Goal: Information Seeking & Learning: Learn about a topic

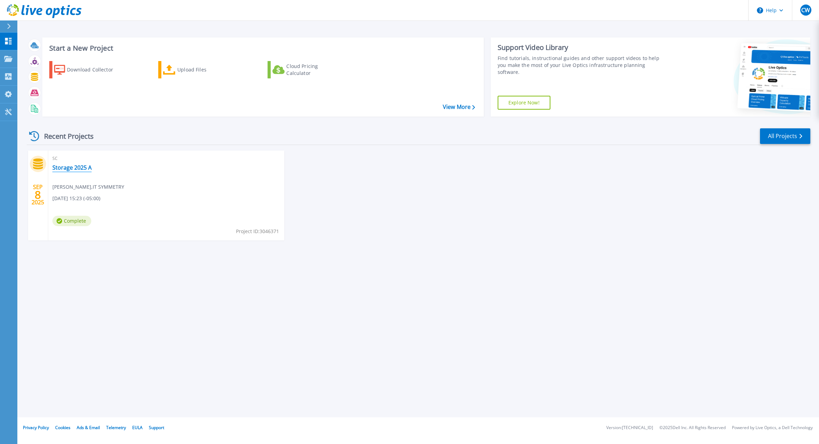
click at [85, 164] on link "Storage 2025 A" at bounding box center [71, 167] width 39 height 7
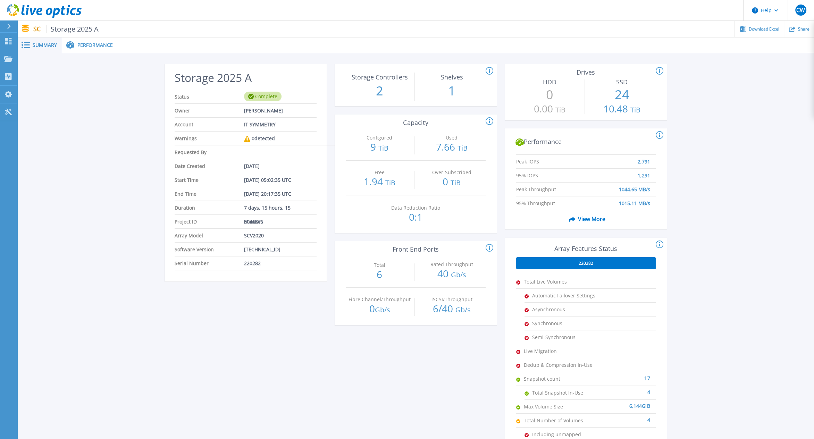
click at [595, 217] on span "View More" at bounding box center [585, 218] width 39 height 13
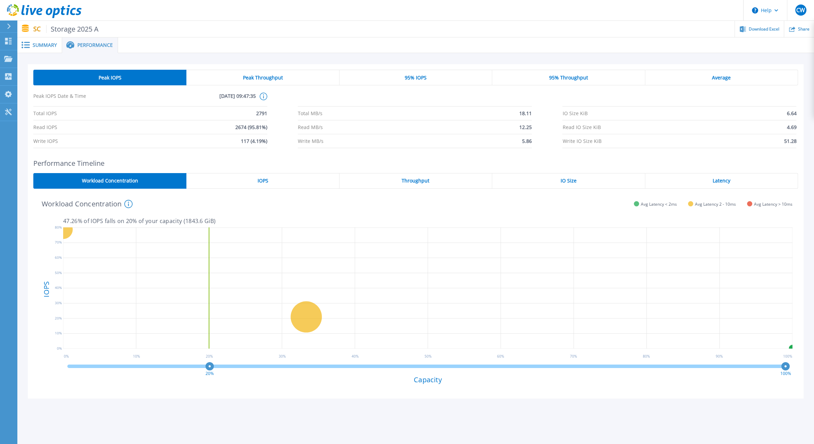
drag, startPoint x: 69, startPoint y: 369, endPoint x: 231, endPoint y: 374, distance: 162.2
click at [214, 374] on g "20%" at bounding box center [209, 370] width 8 height 12
drag, startPoint x: 232, startPoint y: 368, endPoint x: 763, endPoint y: 391, distance: 531.9
click at [763, 391] on div "97% 100% Capacity" at bounding box center [427, 377] width 729 height 32
drag, startPoint x: 764, startPoint y: 369, endPoint x: -4, endPoint y: 344, distance: 767.9
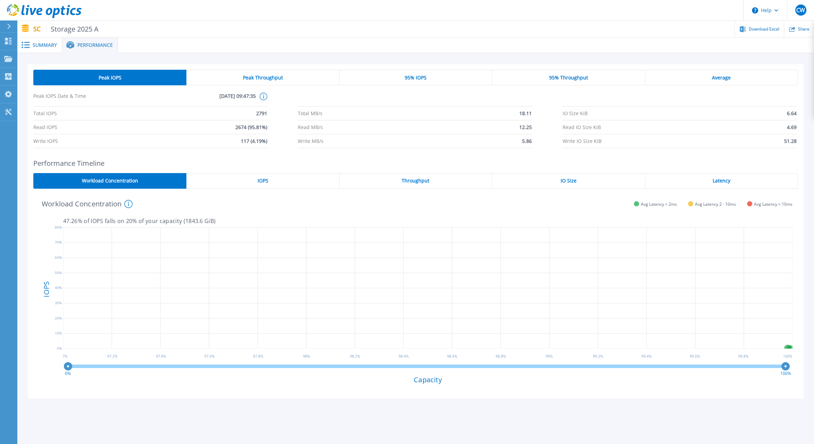
click at [0, 344] on html "Help CW End User Charles Williams charles.williams@itsymmetry.com IT SYMMETRY M…" at bounding box center [407, 209] width 814 height 418
click at [242, 73] on div "Peak Throughput" at bounding box center [262, 78] width 153 height 16
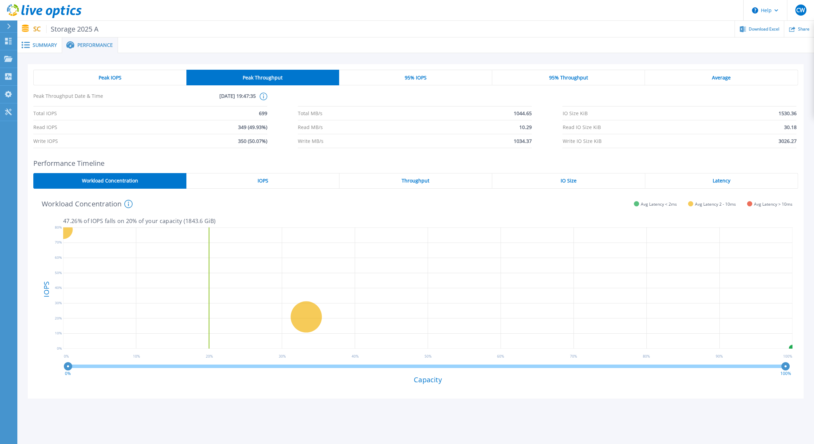
click at [143, 78] on div "Peak IOPS" at bounding box center [109, 78] width 153 height 16
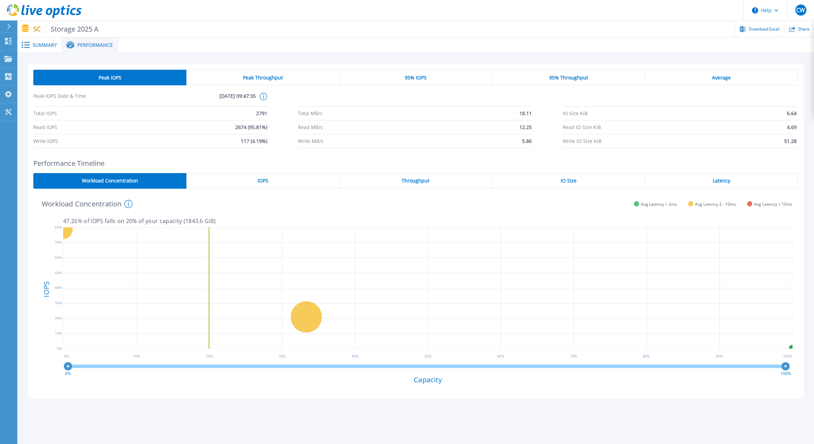
click at [233, 78] on div "Peak Throughput" at bounding box center [262, 78] width 153 height 16
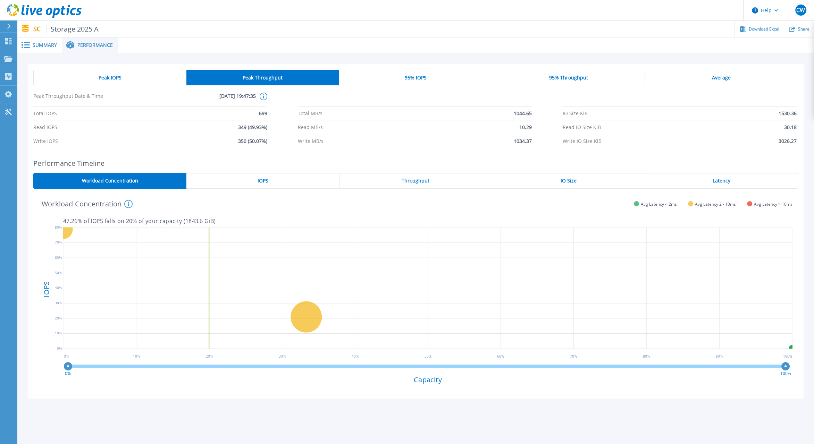
click at [145, 82] on div "Peak IOPS" at bounding box center [109, 78] width 153 height 16
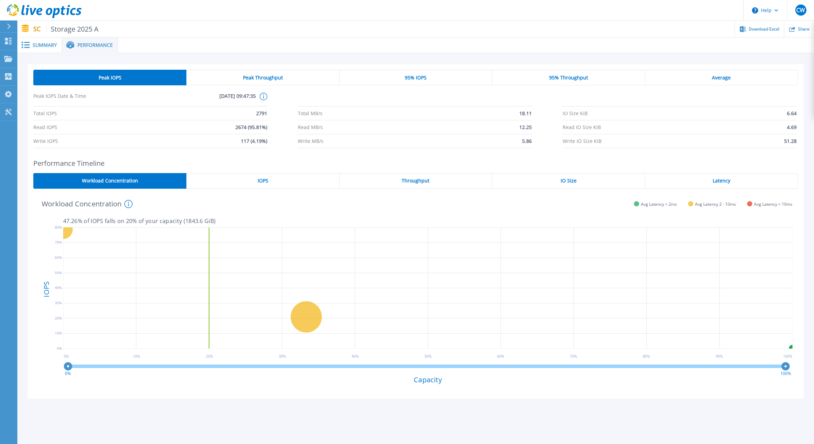
click at [226, 82] on div "Peak Throughput" at bounding box center [262, 78] width 153 height 16
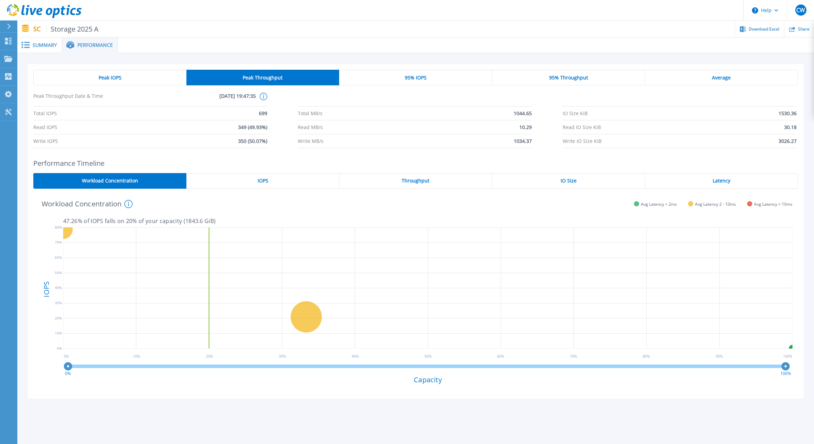
click at [139, 83] on div "Peak IOPS" at bounding box center [109, 78] width 153 height 16
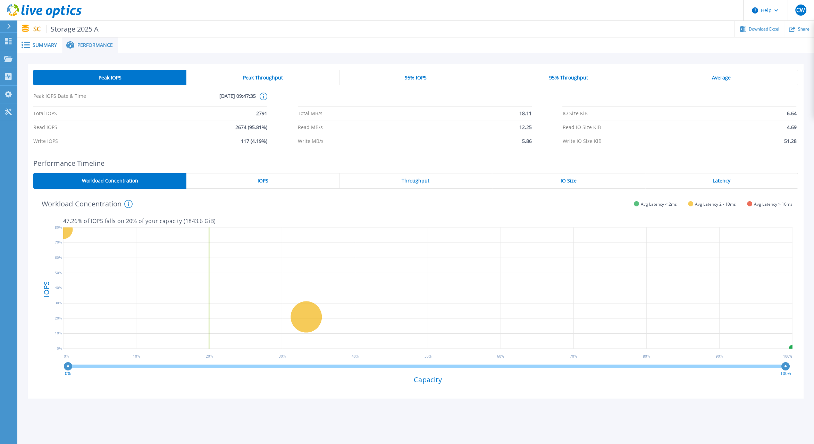
click at [229, 82] on div "Peak Throughput" at bounding box center [262, 78] width 153 height 16
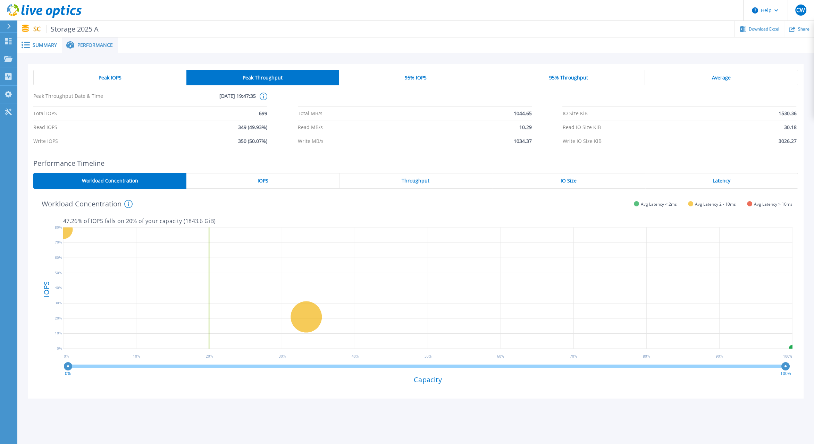
click at [431, 78] on div "95% IOPS" at bounding box center [415, 78] width 153 height 16
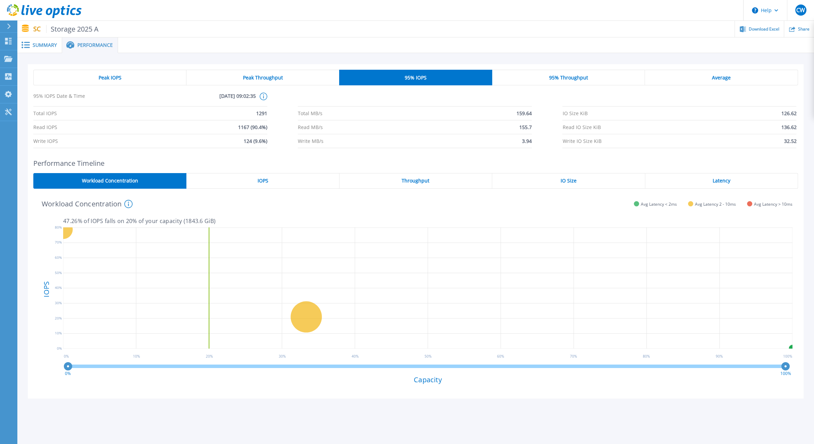
click at [600, 75] on div "95% Throughput" at bounding box center [568, 78] width 153 height 16
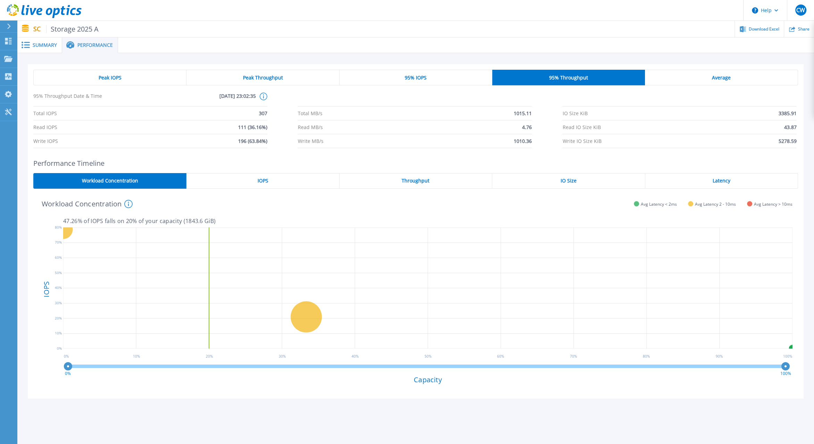
click at [730, 72] on div "Average" at bounding box center [721, 78] width 153 height 16
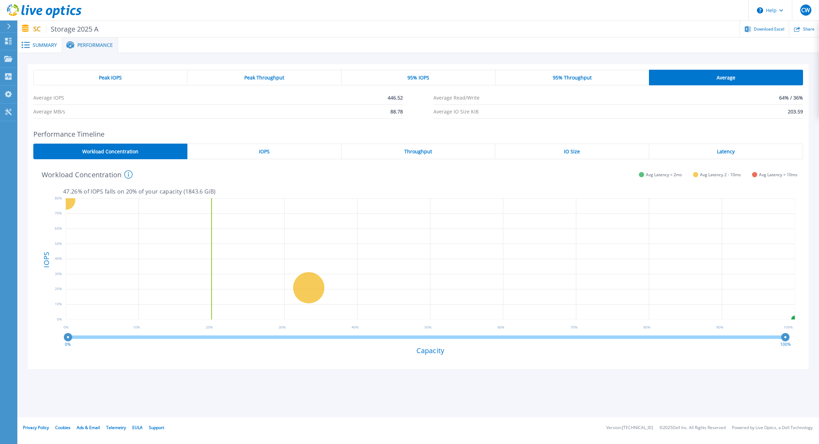
click at [292, 157] on div "IOPS" at bounding box center [264, 152] width 154 height 16
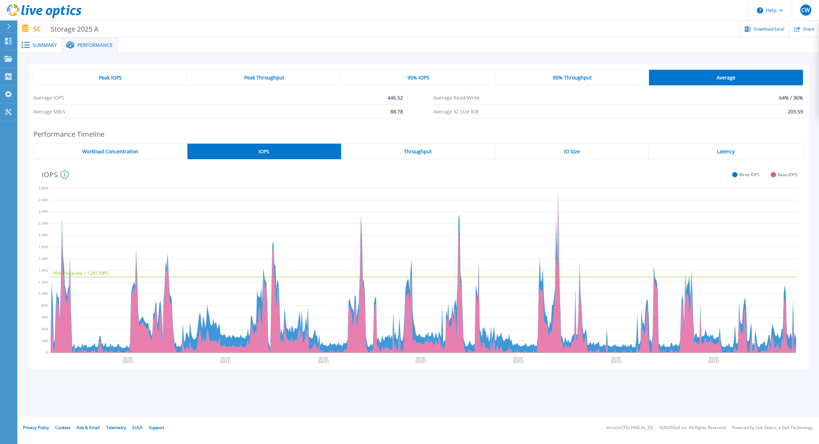
click at [402, 154] on div "Throughput" at bounding box center [418, 152] width 154 height 16
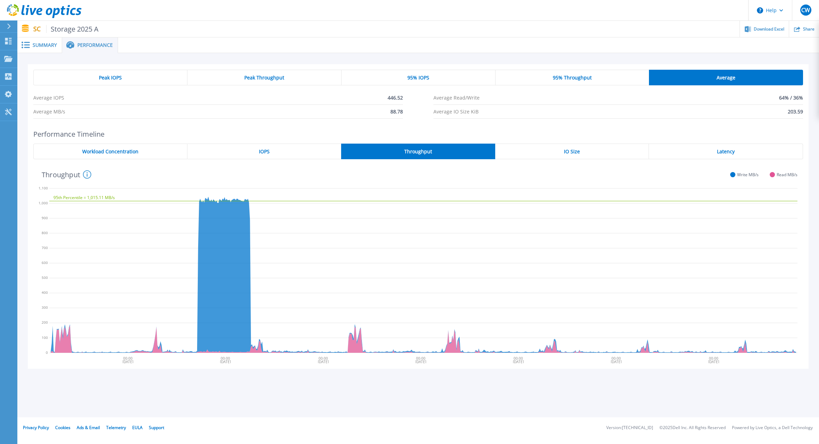
click at [577, 146] on div "IO Size" at bounding box center [572, 152] width 154 height 16
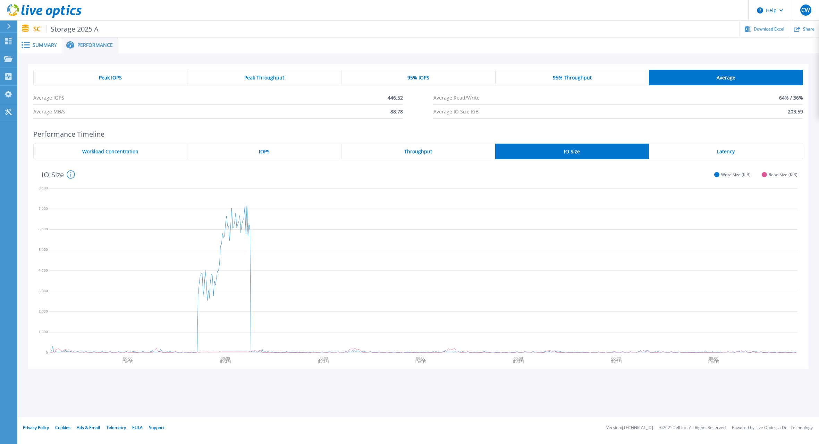
click at [705, 150] on div "Latency" at bounding box center [726, 152] width 154 height 16
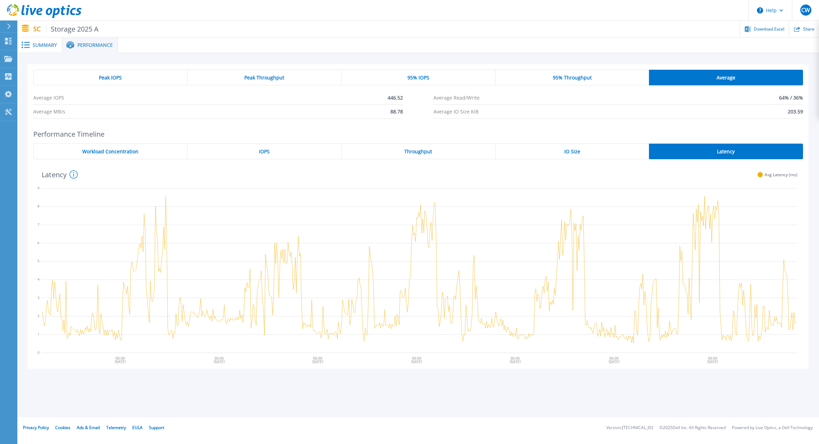
click at [74, 176] on icon at bounding box center [73, 175] width 1 height 5
click at [201, 182] on div "Latency The average front-end latency measured in milliseconds (averaged across…" at bounding box center [415, 174] width 764 height 18
click at [115, 76] on span "Peak IOPS" at bounding box center [110, 78] width 23 height 6
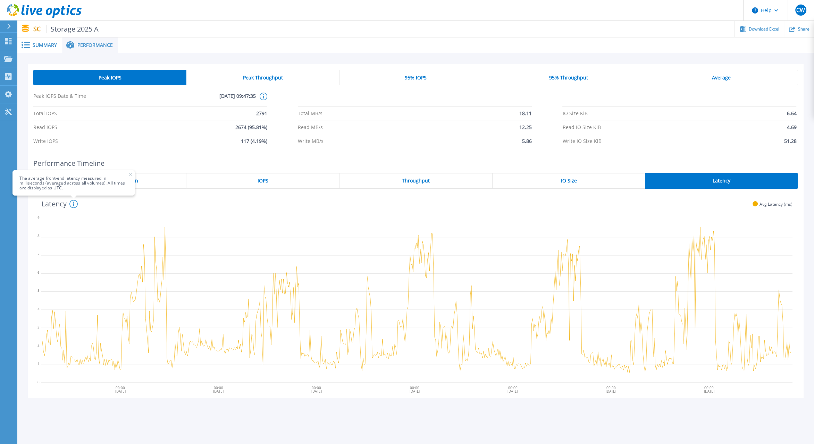
click at [172, 182] on div "Workload Concentration" at bounding box center [109, 181] width 153 height 16
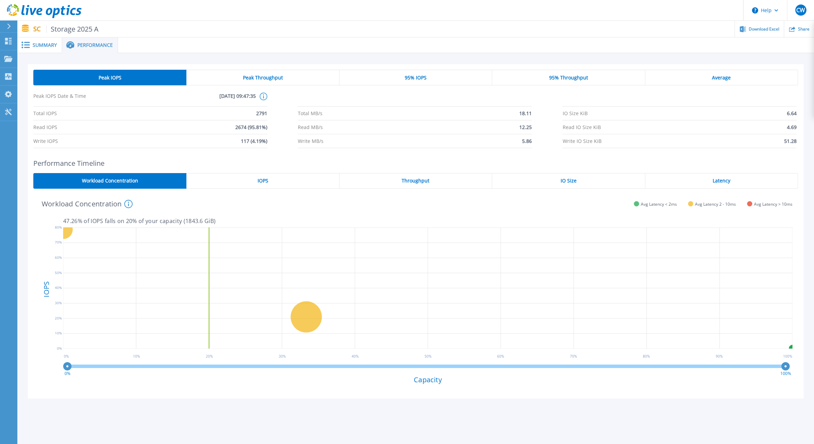
click at [48, 43] on span "Summary" at bounding box center [45, 45] width 24 height 5
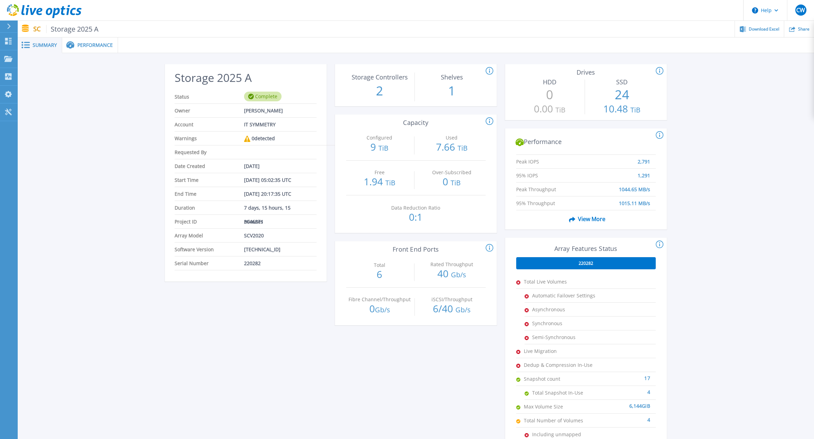
click at [7, 28] on div at bounding box center [11, 26] width 11 height 12
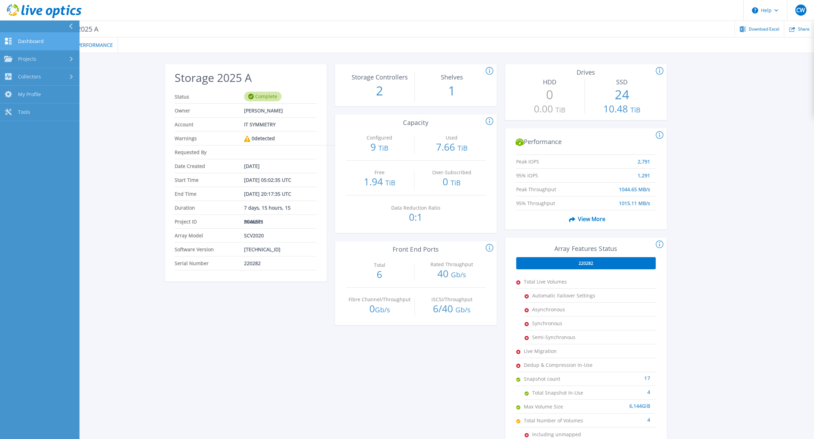
click at [25, 40] on span "Dashboard" at bounding box center [31, 41] width 26 height 6
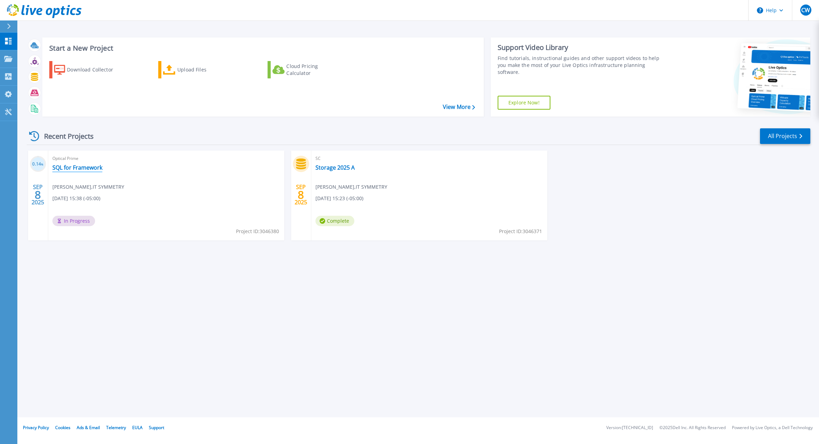
click at [91, 167] on link "SQL for Framework" at bounding box center [77, 167] width 50 height 7
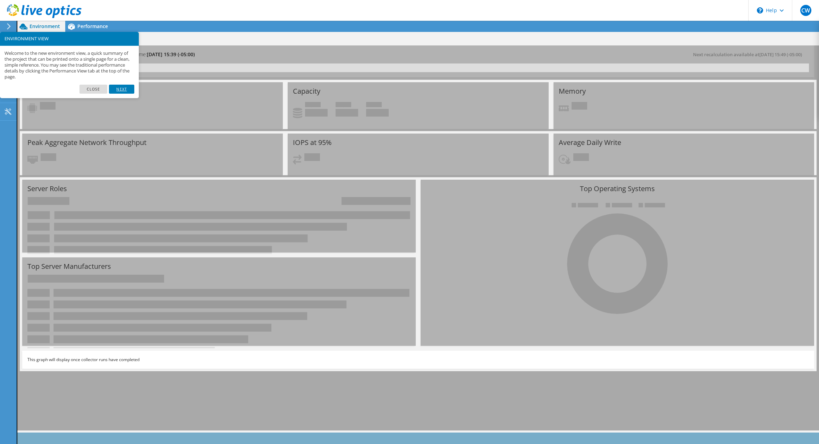
click at [122, 87] on link "Next" at bounding box center [121, 89] width 25 height 9
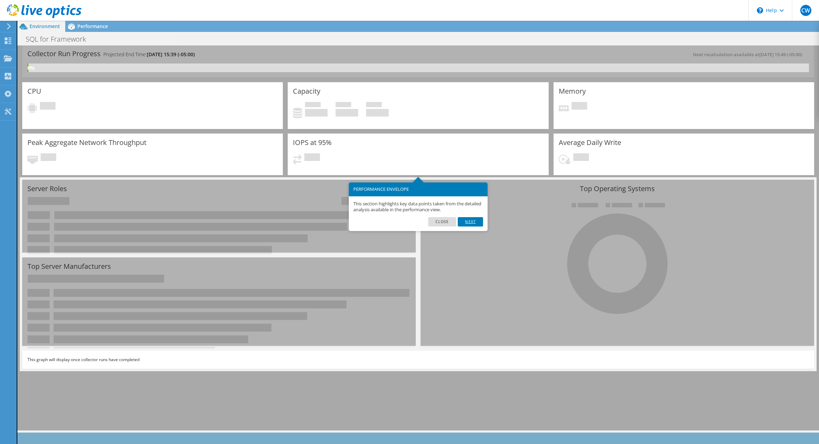
click at [473, 221] on link "Next" at bounding box center [470, 221] width 25 height 9
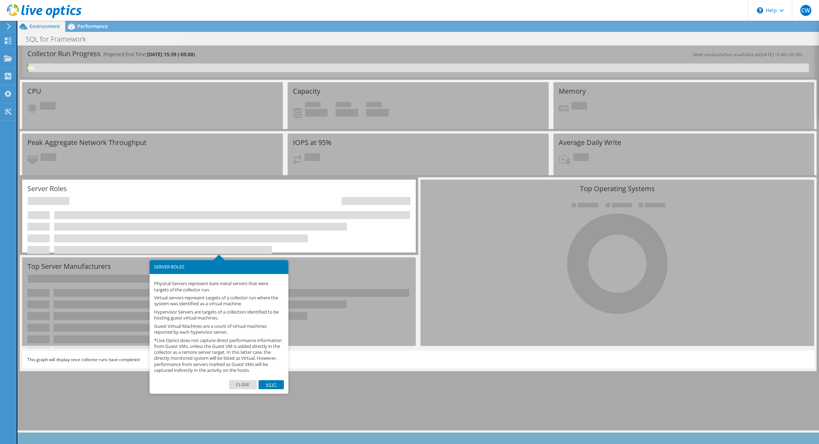
click at [270, 389] on link "Next" at bounding box center [271, 384] width 25 height 9
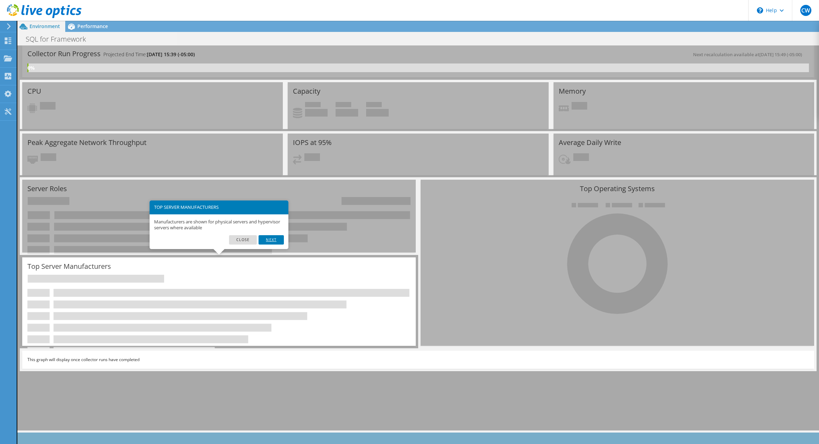
click at [274, 240] on link "Next" at bounding box center [271, 239] width 25 height 9
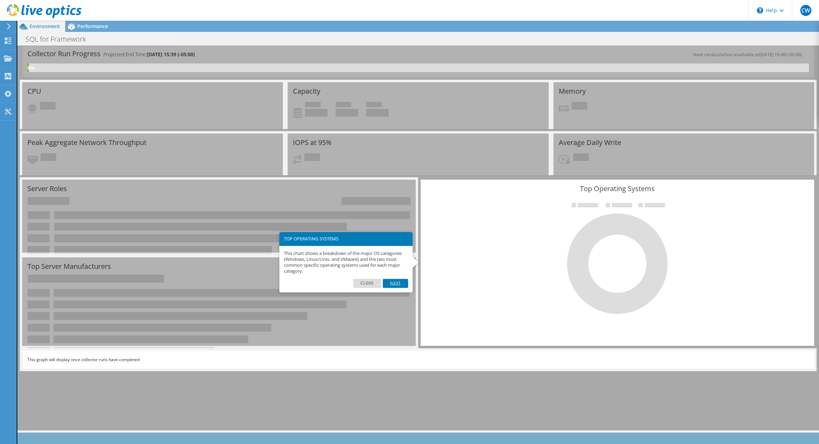
click at [407, 282] on link "Next" at bounding box center [395, 283] width 25 height 9
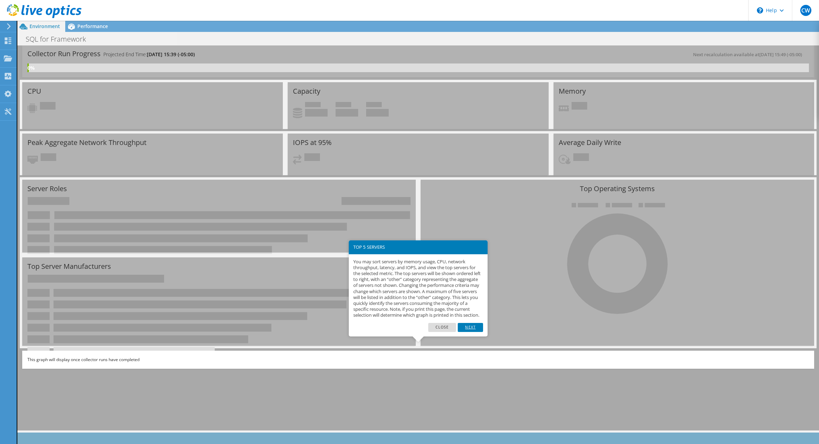
click at [471, 332] on link "Next" at bounding box center [470, 327] width 25 height 9
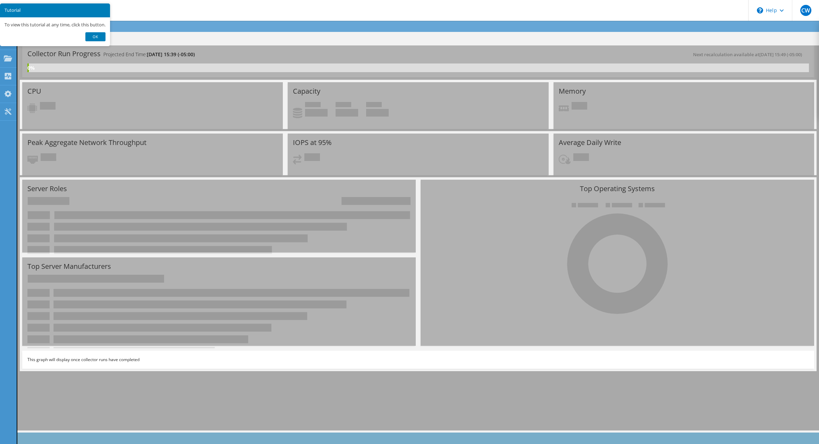
click at [96, 41] on link "Ok" at bounding box center [95, 36] width 20 height 9
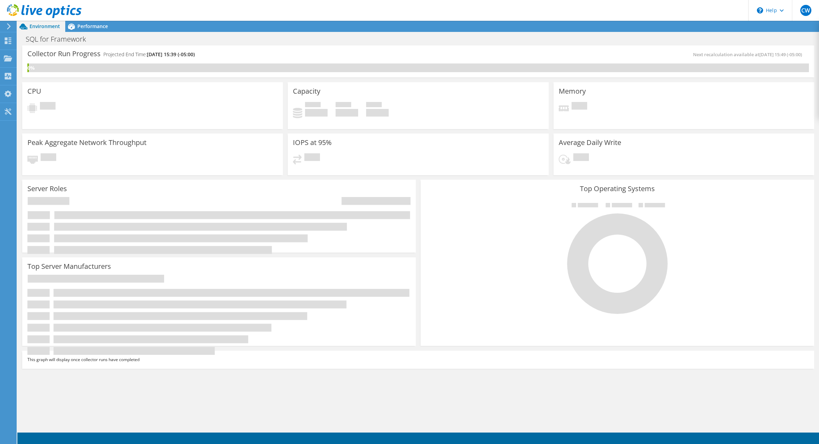
drag, startPoint x: 37, startPoint y: 358, endPoint x: 146, endPoint y: 358, distance: 108.6
click at [146, 358] on div "This graph will display once collector runs have completed" at bounding box center [418, 360] width 792 height 18
click at [108, 363] on div "This graph will display once collector runs have completed" at bounding box center [418, 360] width 792 height 18
click at [83, 29] on span "Performance" at bounding box center [92, 26] width 31 height 7
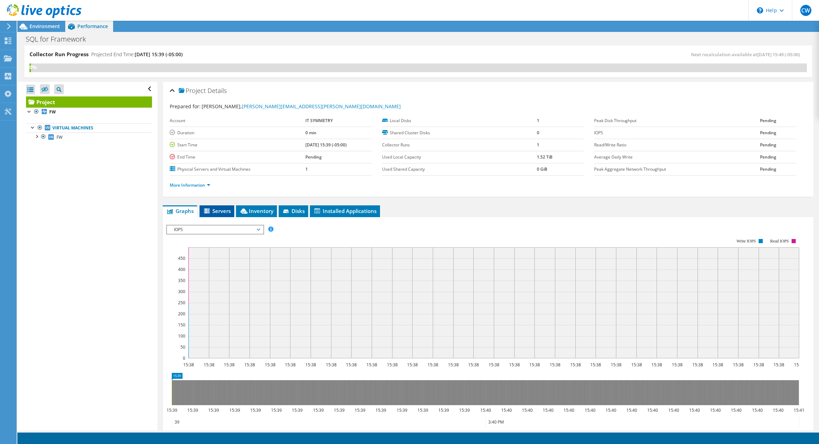
click at [211, 209] on icon at bounding box center [207, 212] width 7 height 6
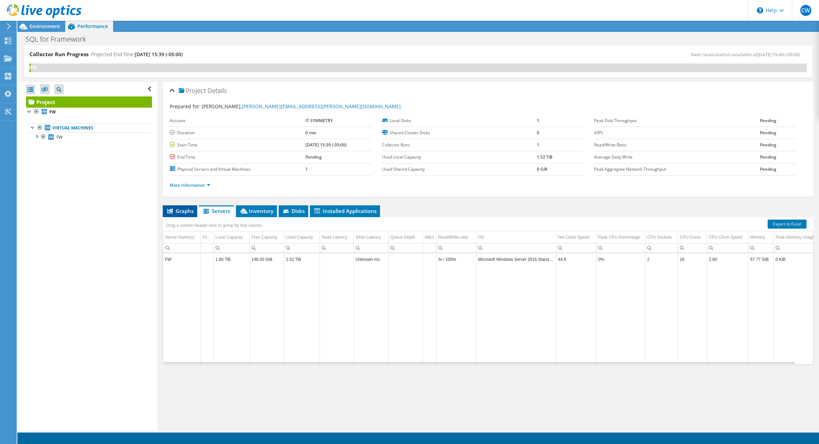
click at [182, 208] on span "Graphs" at bounding box center [179, 211] width 27 height 7
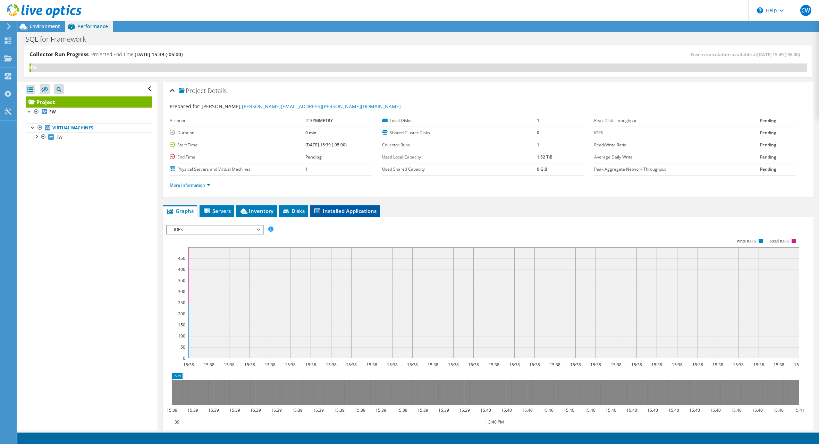
click at [362, 205] on li "Installed Applications" at bounding box center [345, 211] width 70 height 12
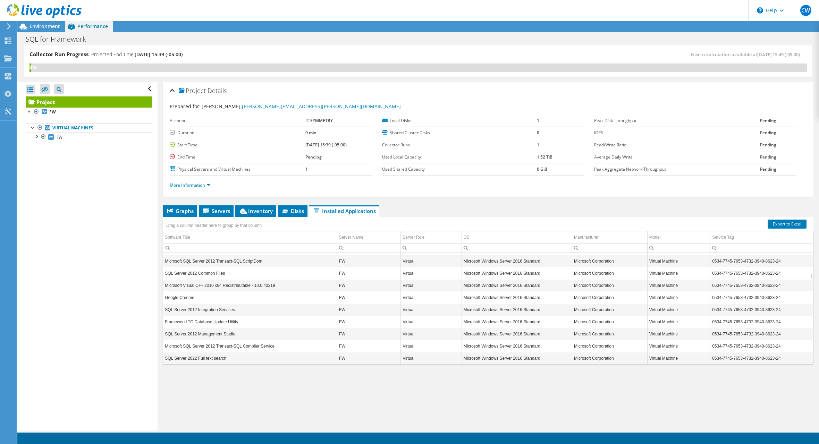
scroll to position [250, 0]
click at [196, 356] on td "SQL Server 2022 Database Engine Shared" at bounding box center [250, 362] width 174 height 12
click at [293, 212] on span "Disks" at bounding box center [293, 211] width 23 height 7
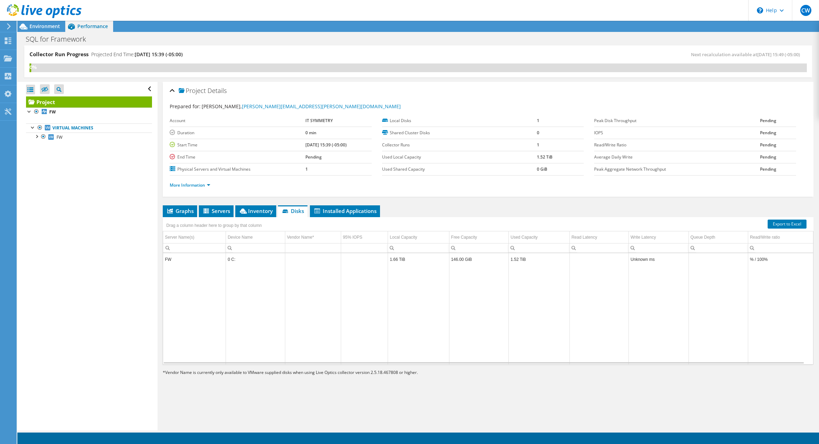
click at [162, 208] on div "Project Details Prepared for: Charles Williams, charles.williams@itsymmetry.com…" at bounding box center [488, 256] width 661 height 349
click at [172, 209] on icon at bounding box center [170, 211] width 6 height 5
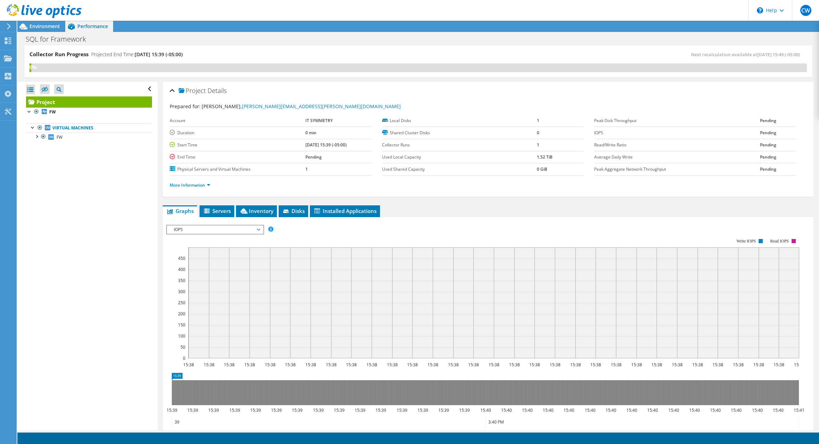
click at [186, 227] on span "IOPS" at bounding box center [214, 230] width 89 height 8
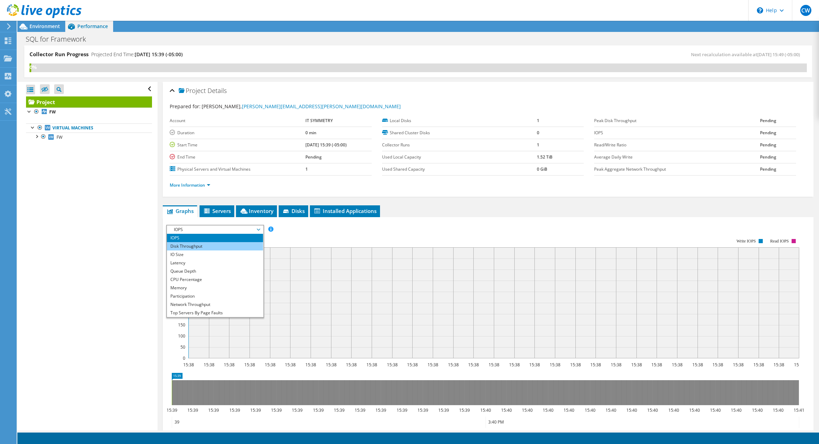
click at [191, 244] on li "Disk Throughput" at bounding box center [215, 246] width 96 height 8
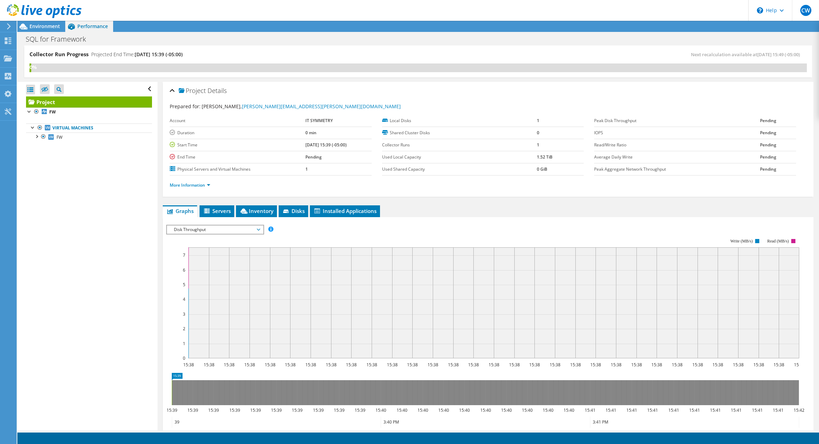
click at [188, 230] on span "Disk Throughput" at bounding box center [214, 230] width 89 height 8
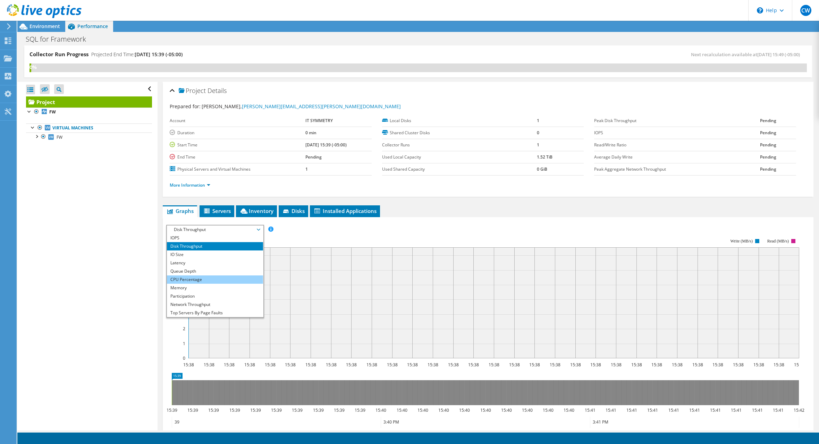
click at [197, 281] on li "CPU Percentage" at bounding box center [215, 280] width 96 height 8
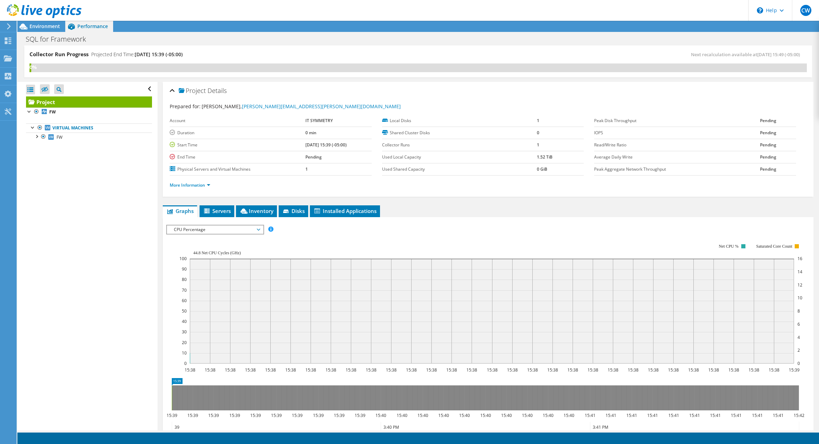
click at [189, 226] on span "CPU Percentage" at bounding box center [214, 230] width 89 height 8
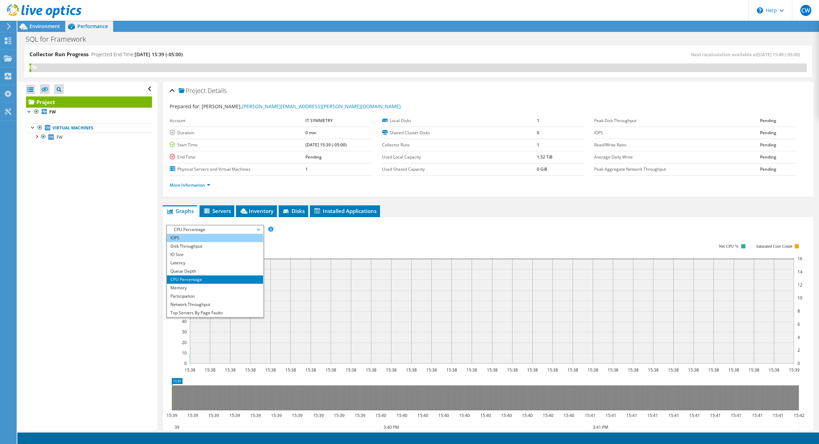
click at [190, 240] on li "IOPS" at bounding box center [215, 238] width 96 height 8
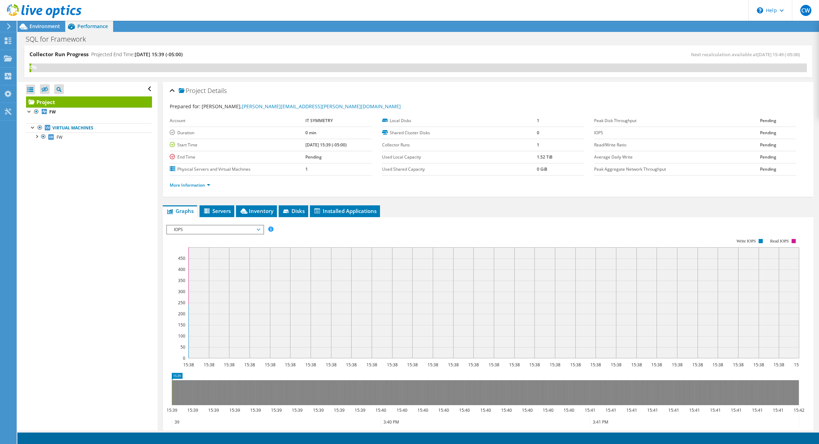
click at [125, 239] on div "Open All Close All Hide Excluded Nodes Project Tree Filter" at bounding box center [87, 256] width 140 height 349
click at [224, 215] on li "Servers" at bounding box center [217, 211] width 35 height 12
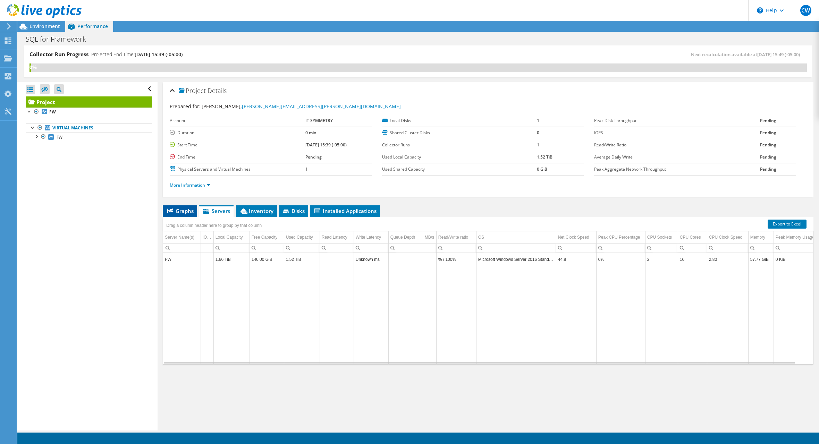
click at [176, 212] on span "Graphs" at bounding box center [179, 211] width 27 height 7
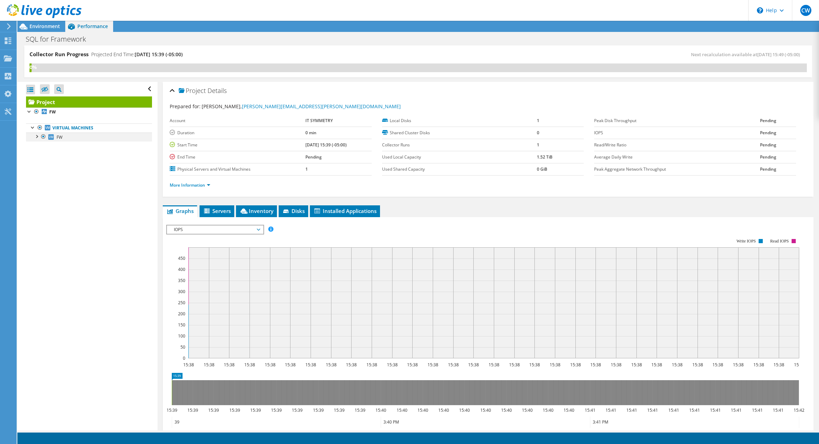
click at [37, 137] on div at bounding box center [36, 136] width 7 height 7
click at [39, 154] on div at bounding box center [39, 154] width 7 height 7
click at [73, 162] on link "Microsoft Hyper-V Network Adapter" at bounding box center [89, 164] width 126 height 9
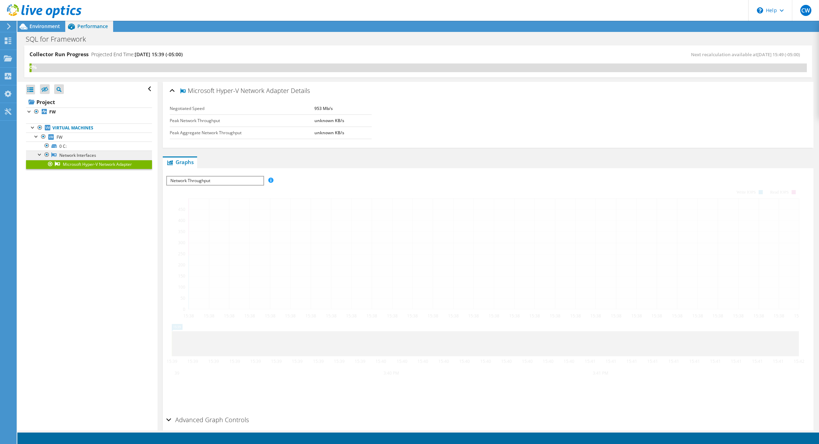
click at [74, 153] on link "Network Interfaces" at bounding box center [89, 155] width 126 height 9
click at [58, 135] on span "FW" at bounding box center [60, 137] width 6 height 6
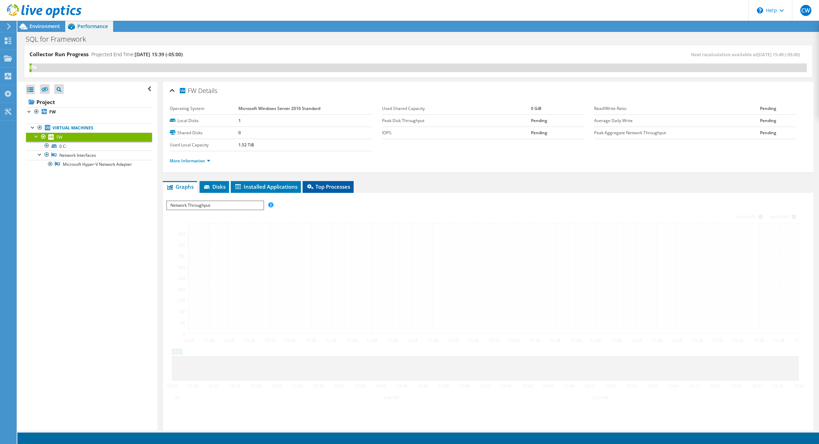
click at [336, 183] on span "Top Processes" at bounding box center [328, 186] width 44 height 7
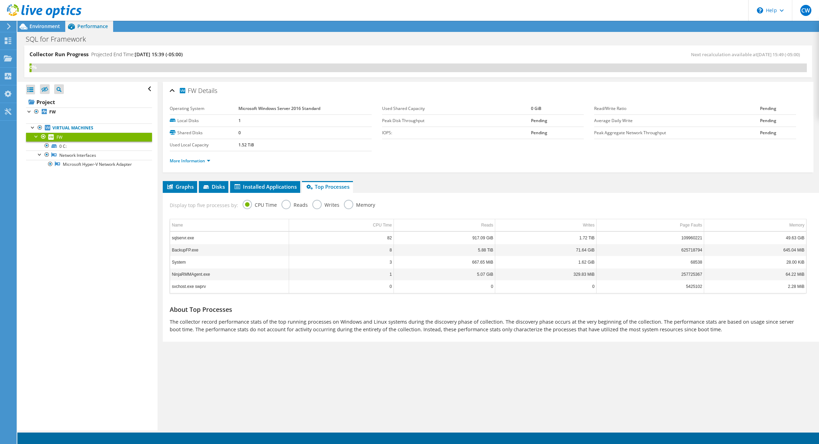
click at [282, 205] on label "Reads" at bounding box center [295, 204] width 26 height 9
click at [0, 0] on input "Reads" at bounding box center [0, 0] width 0 height 0
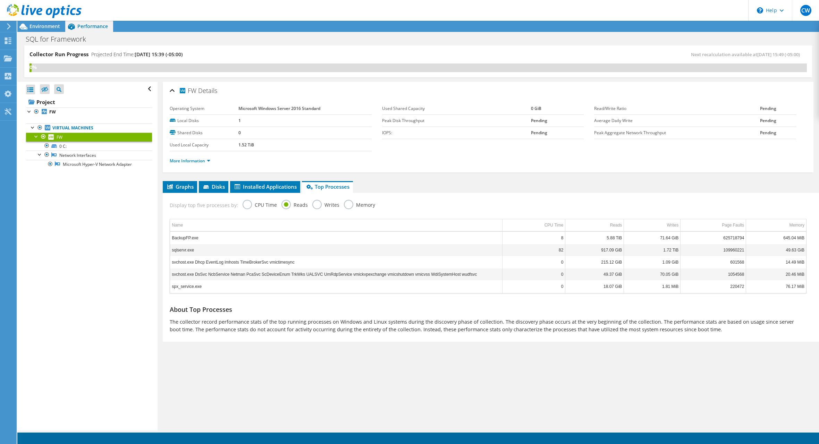
click at [312, 203] on label "Writes" at bounding box center [325, 204] width 27 height 9
click at [0, 0] on input "Writes" at bounding box center [0, 0] width 0 height 0
click at [359, 203] on label "Memory" at bounding box center [359, 204] width 31 height 9
click at [0, 0] on input "Memory" at bounding box center [0, 0] width 0 height 0
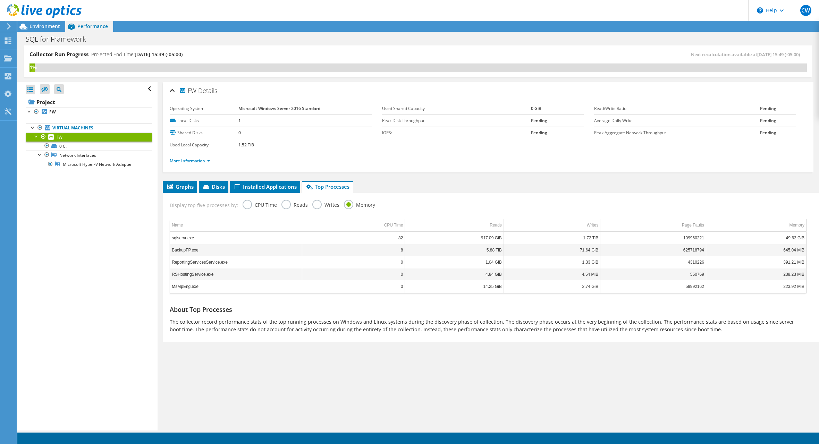
click at [250, 205] on label "CPU Time" at bounding box center [260, 204] width 34 height 9
click at [0, 0] on input "CPU Time" at bounding box center [0, 0] width 0 height 0
click at [287, 202] on label "Reads" at bounding box center [295, 204] width 26 height 9
click at [0, 0] on input "Reads" at bounding box center [0, 0] width 0 height 0
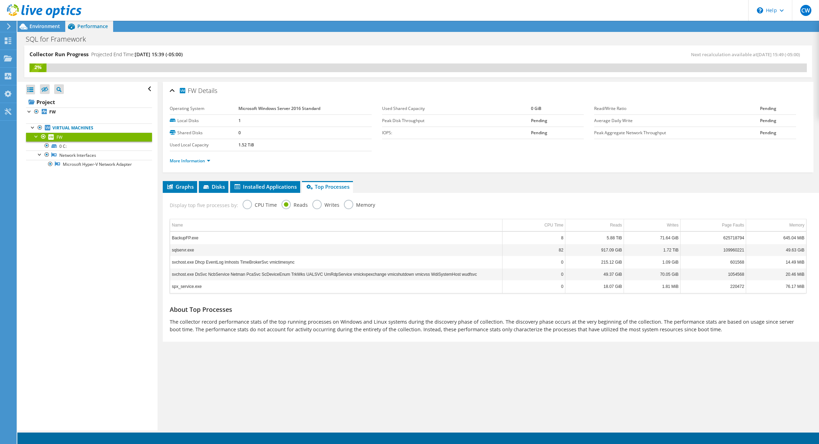
click at [313, 206] on label "Writes" at bounding box center [325, 204] width 27 height 9
click at [0, 0] on input "Writes" at bounding box center [0, 0] width 0 height 0
click at [347, 202] on label "Memory" at bounding box center [359, 204] width 31 height 9
click at [0, 0] on input "Memory" at bounding box center [0, 0] width 0 height 0
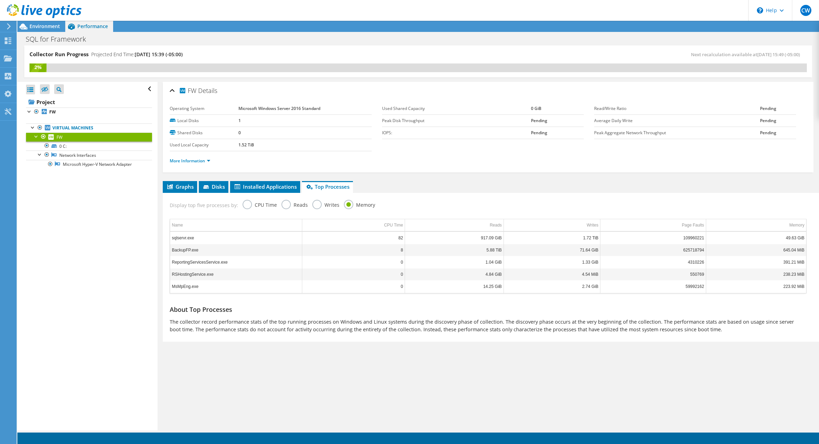
click at [246, 205] on label "CPU Time" at bounding box center [260, 204] width 34 height 9
click at [0, 0] on input "CPU Time" at bounding box center [0, 0] width 0 height 0
click at [213, 179] on div "FW Details Operating System Microsoft Windows Server 2016 Standard Local Disks …" at bounding box center [488, 256] width 661 height 349
click at [215, 181] on li "Disks" at bounding box center [214, 187] width 30 height 12
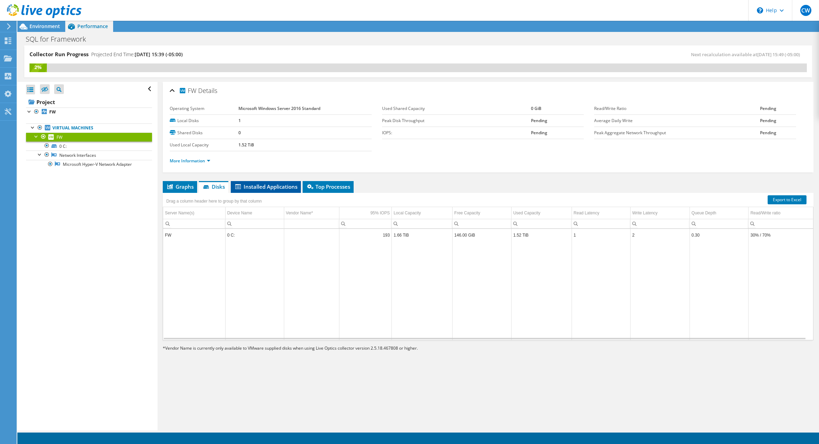
click at [251, 191] on li "Installed Applications" at bounding box center [266, 187] width 70 height 12
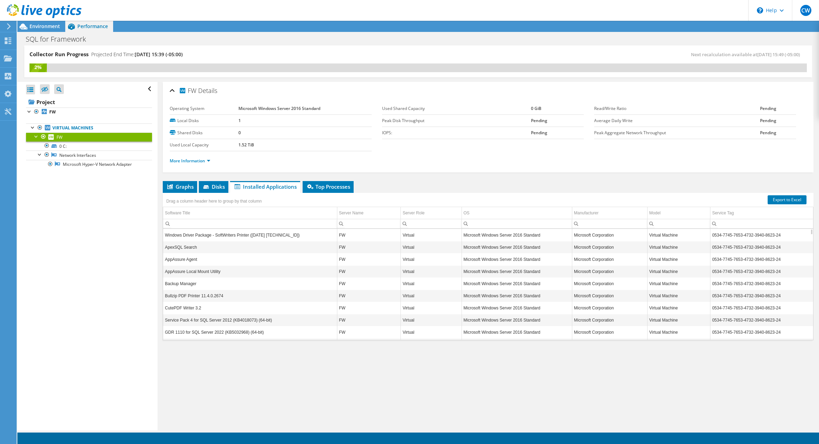
click at [190, 331] on td "GDR 1110 for SQL Server 2022 (KB5032968) (64-bit)" at bounding box center [250, 332] width 174 height 12
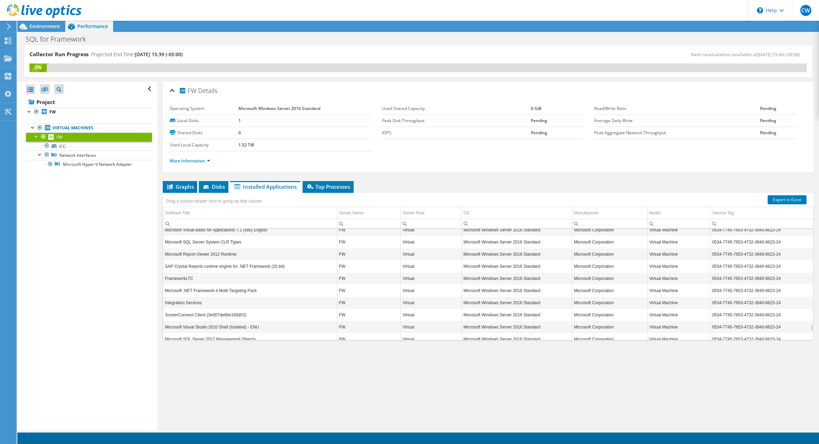
scroll to position [1969, 0]
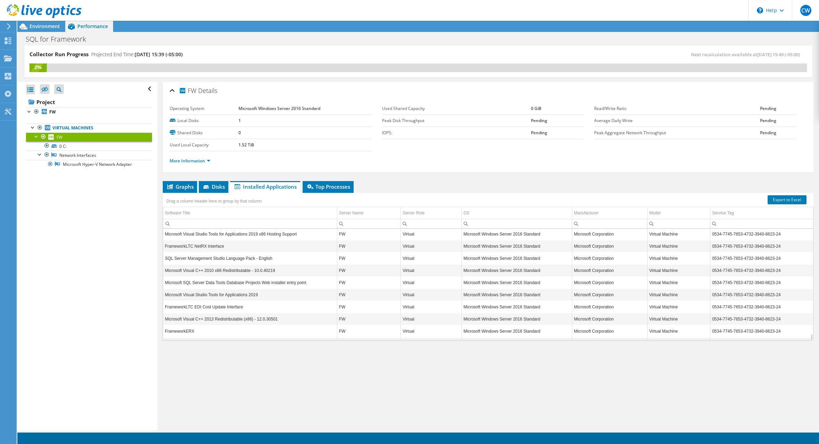
click at [345, 337] on td "FW" at bounding box center [369, 343] width 64 height 12
click at [183, 325] on td "FrameworkERX" at bounding box center [250, 331] width 174 height 12
click at [190, 183] on span "Graphs" at bounding box center [179, 186] width 27 height 7
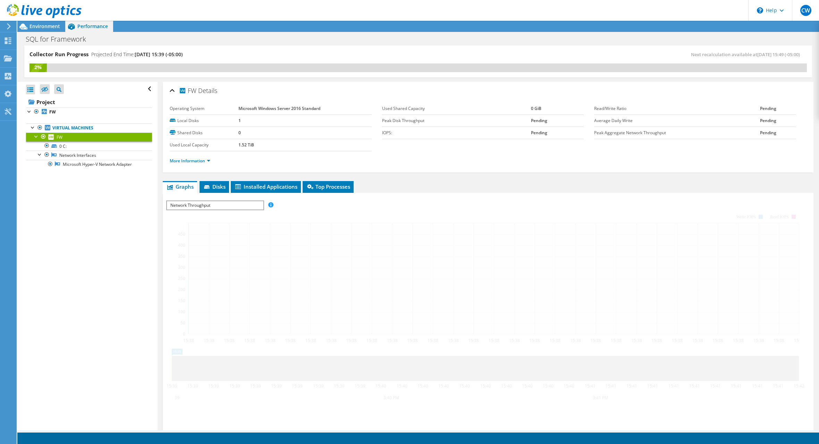
click at [198, 205] on span "Network Throughput" at bounding box center [215, 205] width 96 height 8
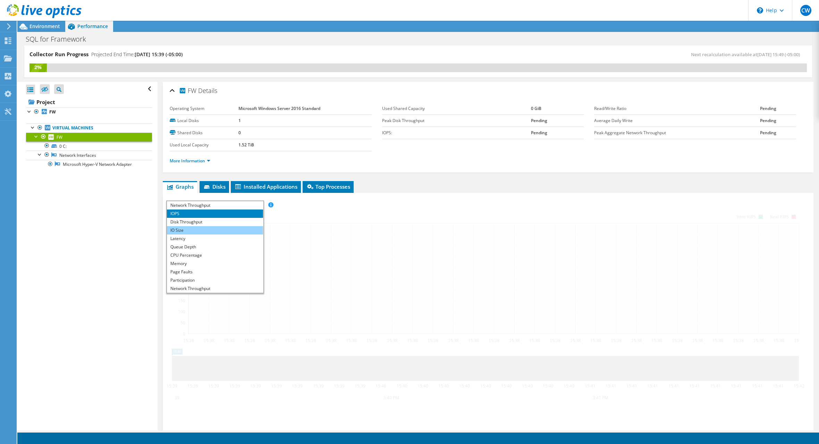
click at [191, 229] on li "IO Size" at bounding box center [215, 230] width 96 height 8
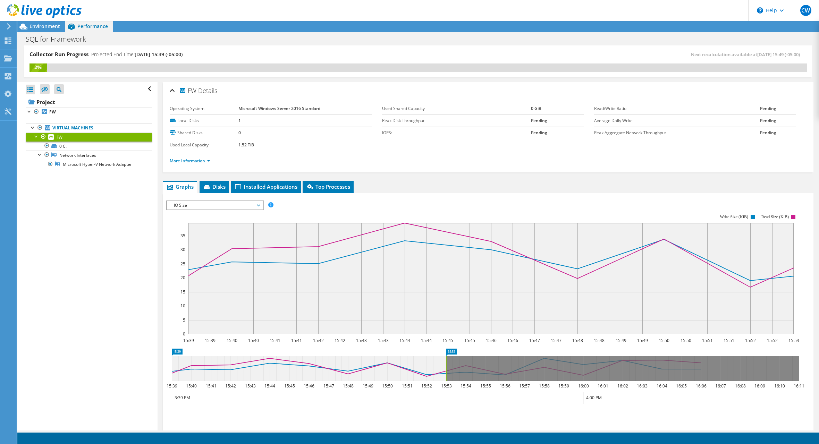
click at [211, 202] on span "IO Size" at bounding box center [214, 205] width 89 height 8
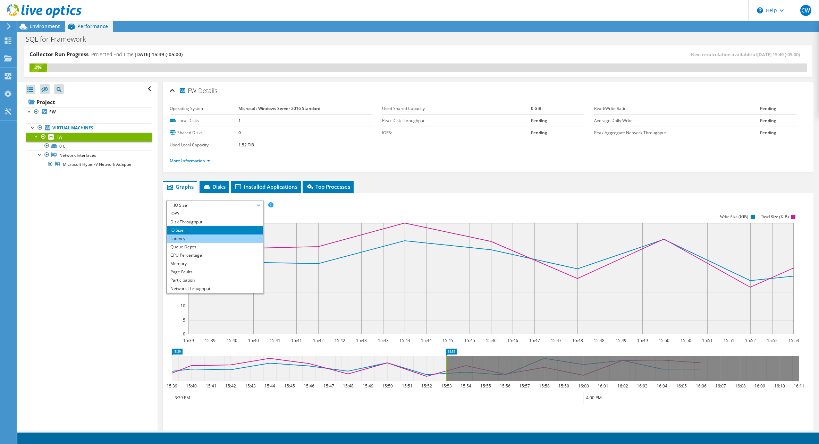
click at [196, 235] on li "Latency" at bounding box center [215, 239] width 96 height 8
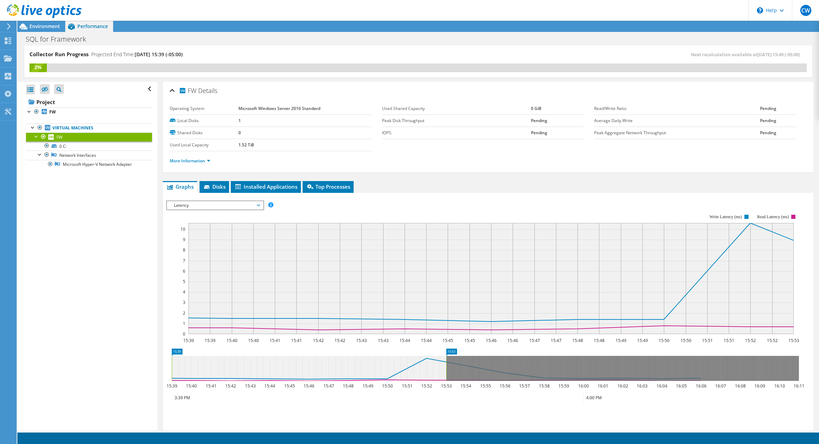
click at [200, 204] on span "Latency" at bounding box center [214, 205] width 89 height 8
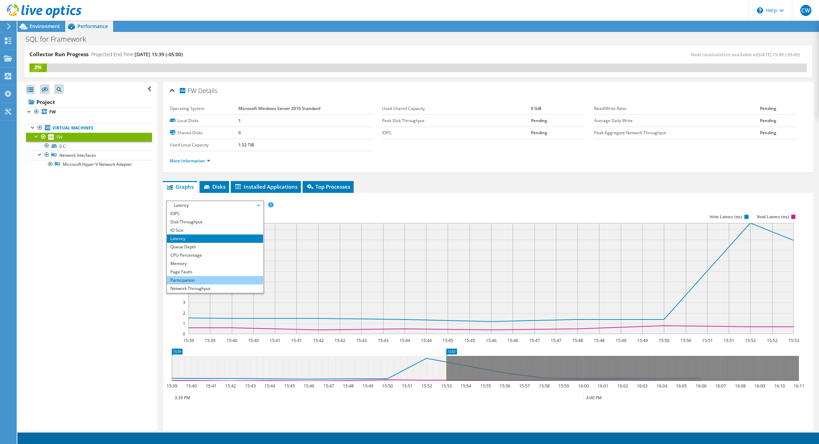
click at [193, 278] on li "Participation" at bounding box center [215, 280] width 96 height 8
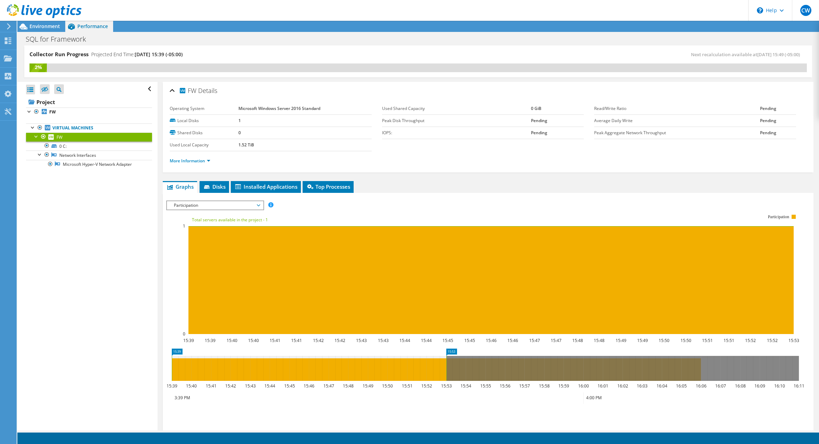
click at [214, 202] on span "Participation" at bounding box center [214, 205] width 89 height 8
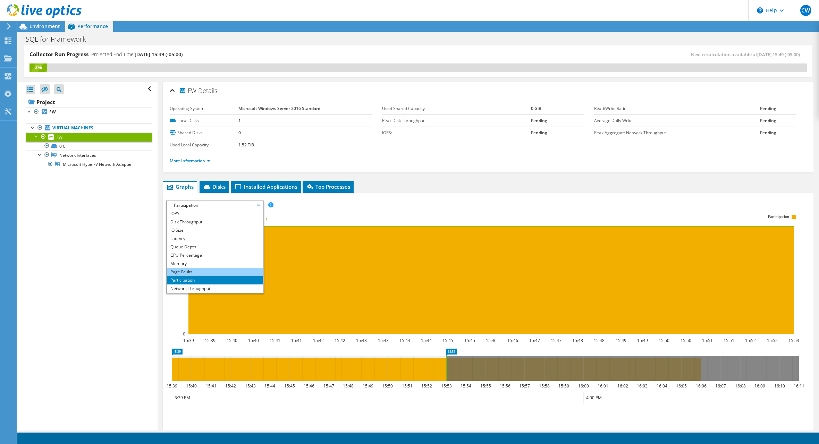
click at [202, 268] on li "Page Faults" at bounding box center [215, 272] width 96 height 8
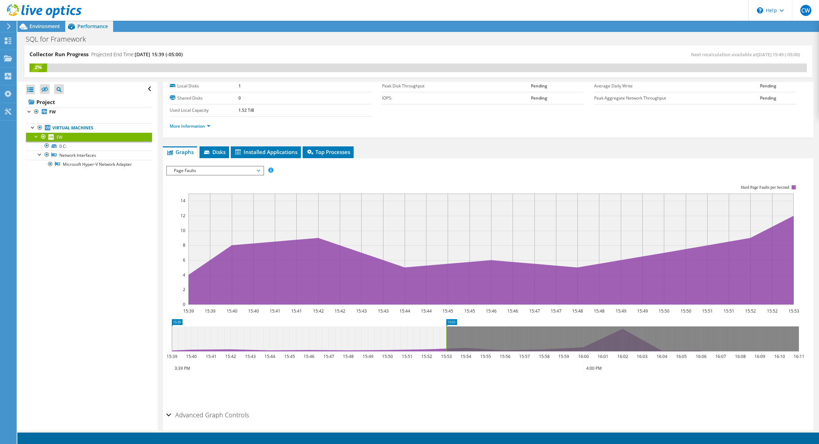
scroll to position [0, 0]
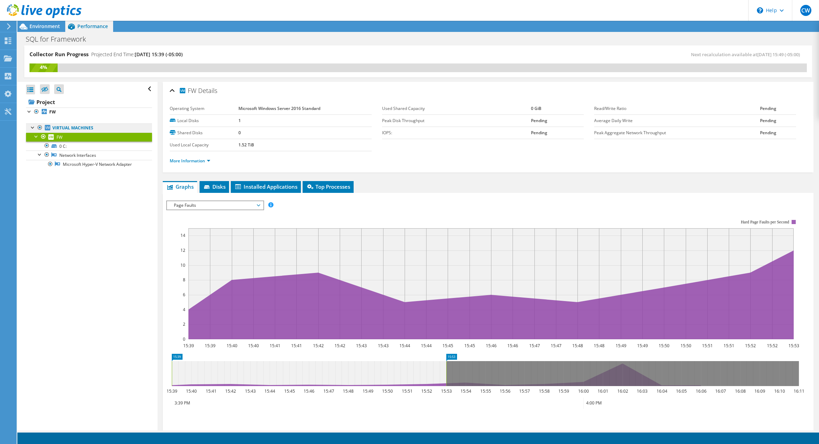
click at [56, 129] on link "Virtual Machines" at bounding box center [89, 128] width 126 height 9
click at [208, 183] on span "Disks" at bounding box center [214, 186] width 23 height 7
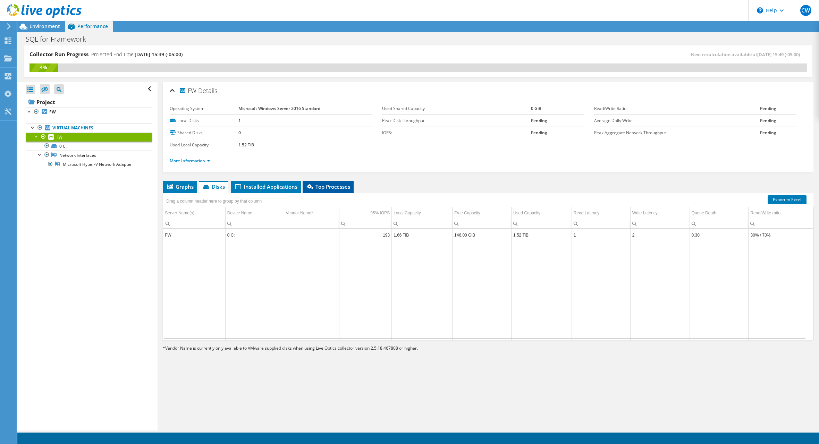
click at [326, 185] on span "Top Processes" at bounding box center [328, 186] width 44 height 7
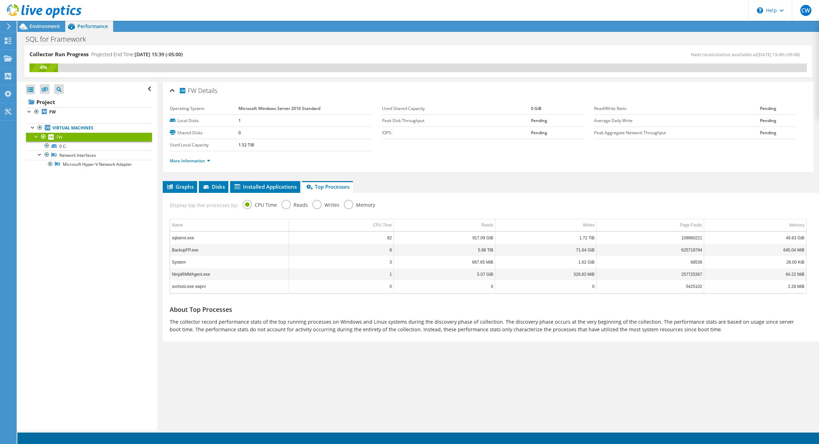
click at [314, 201] on label "Writes" at bounding box center [325, 204] width 27 height 9
click at [0, 0] on input "Writes" at bounding box center [0, 0] width 0 height 0
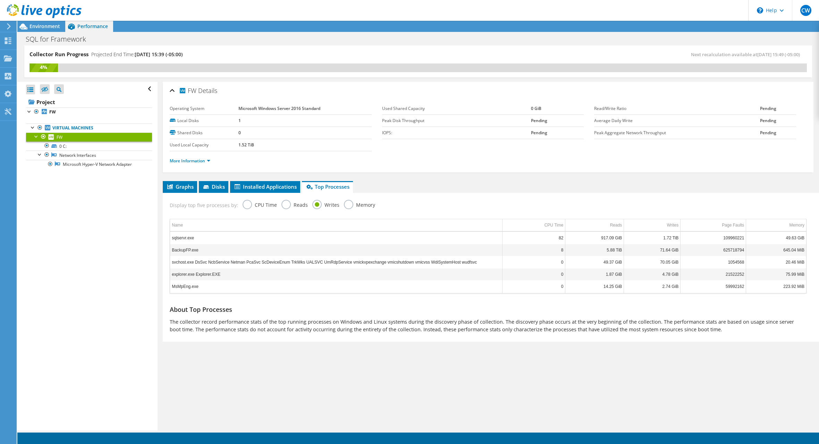
click at [351, 200] on label "Memory" at bounding box center [359, 204] width 31 height 9
click at [0, 0] on input "Memory" at bounding box center [0, 0] width 0 height 0
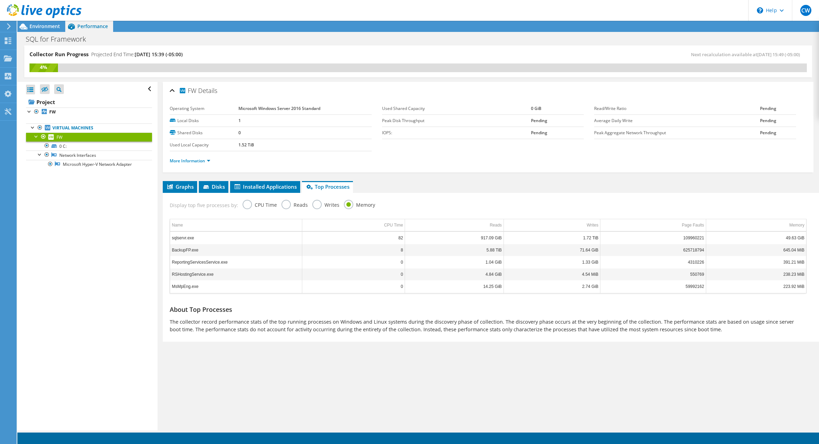
click at [292, 202] on label "Reads" at bounding box center [295, 204] width 26 height 9
click at [0, 0] on input "Reads" at bounding box center [0, 0] width 0 height 0
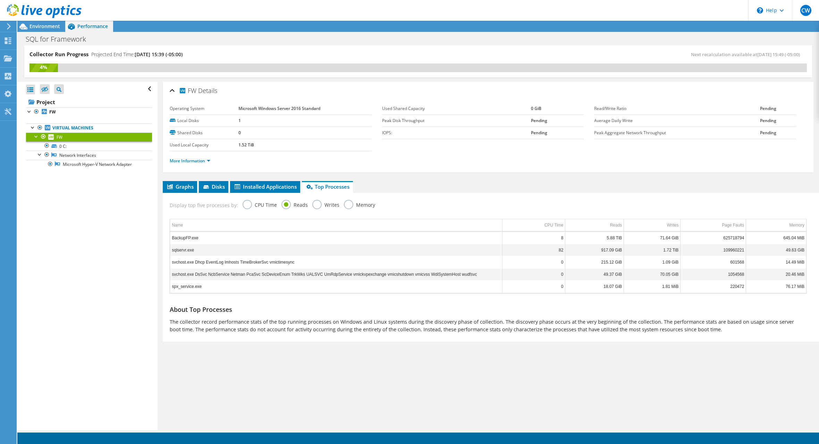
click at [252, 202] on label "CPU Time" at bounding box center [260, 204] width 34 height 9
click at [0, 0] on input "CPU Time" at bounding box center [0, 0] width 0 height 0
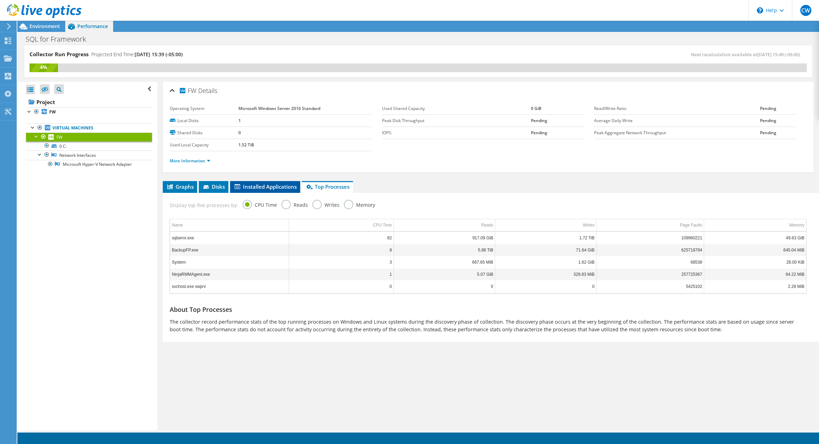
click at [261, 188] on span "Installed Applications" at bounding box center [265, 186] width 63 height 7
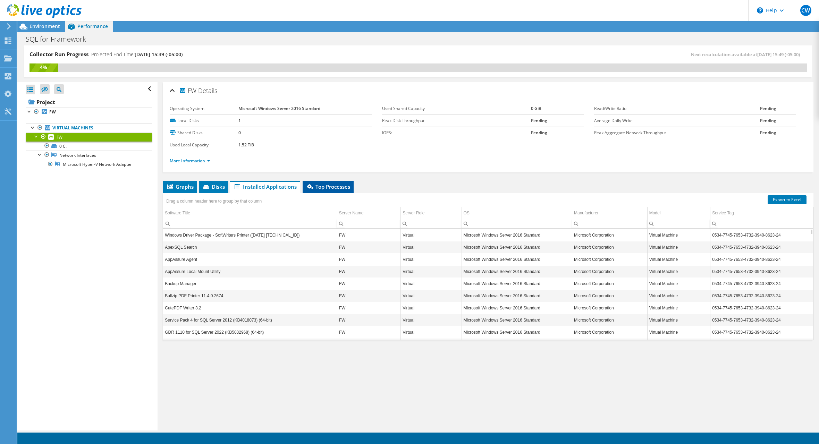
click at [337, 188] on span "Top Processes" at bounding box center [328, 186] width 44 height 7
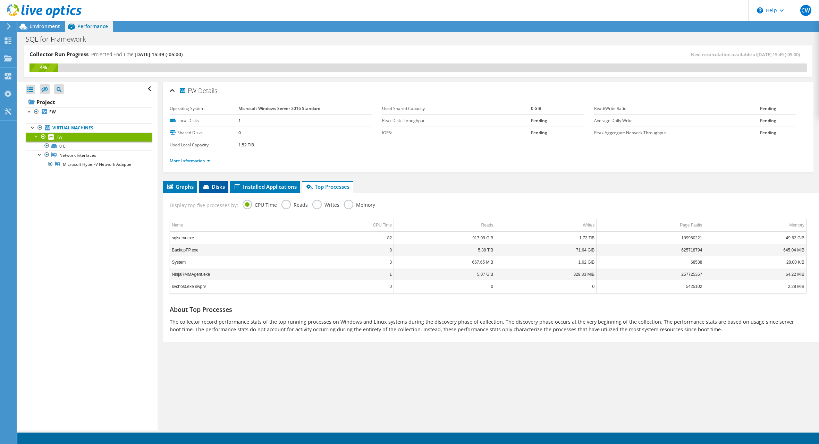
click at [202, 185] on li "Disks" at bounding box center [214, 187] width 30 height 12
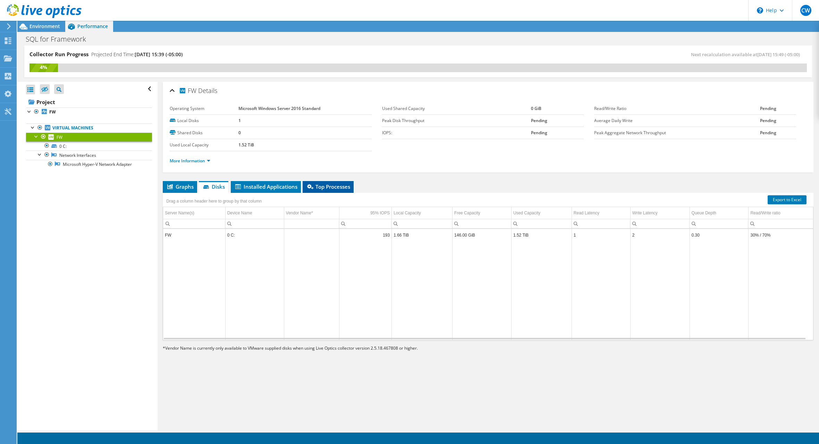
click at [325, 184] on span "Top Processes" at bounding box center [328, 186] width 44 height 7
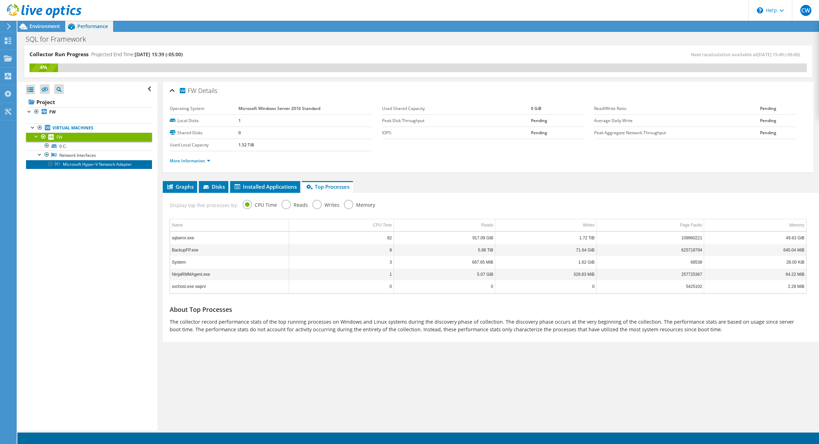
click at [110, 167] on link "Microsoft Hyper-V Network Adapter" at bounding box center [89, 164] width 126 height 9
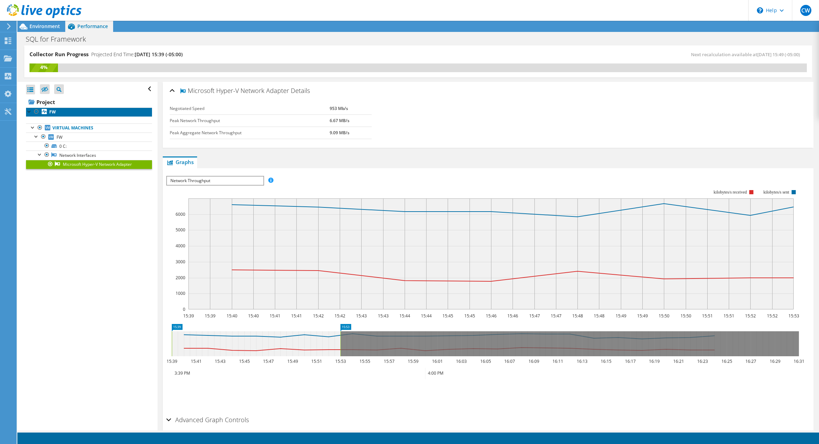
click at [54, 109] on b "FW" at bounding box center [52, 112] width 7 height 6
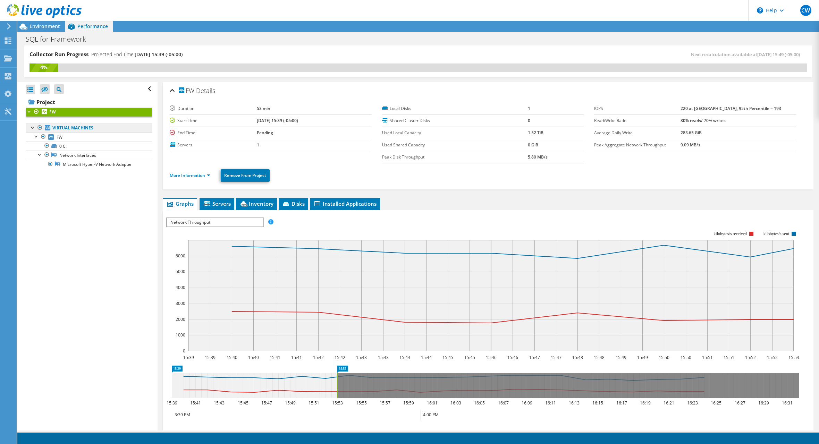
click at [79, 126] on link "Virtual Machines" at bounding box center [89, 128] width 126 height 9
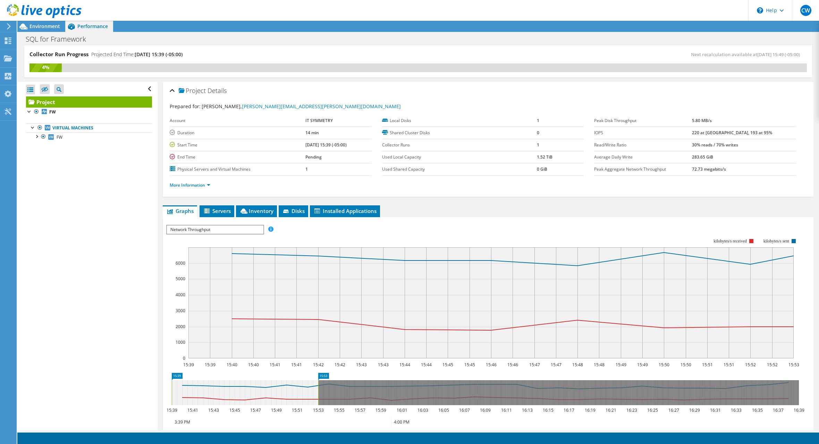
click at [26, 7] on icon at bounding box center [44, 11] width 75 height 14
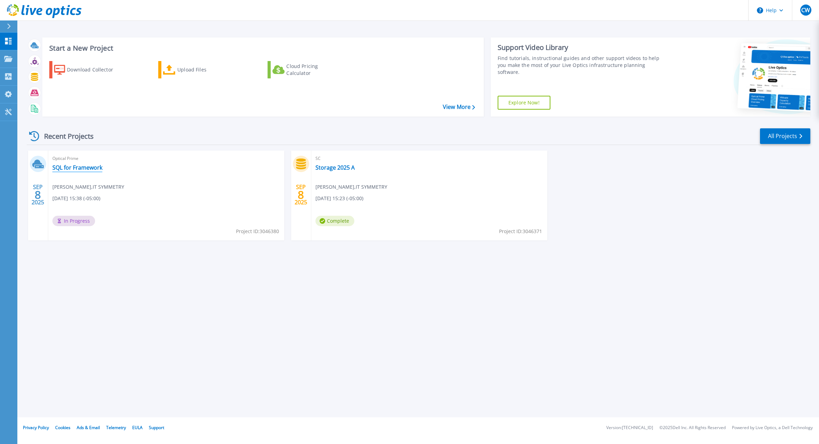
click at [61, 167] on link "SQL for Framework" at bounding box center [77, 167] width 50 height 7
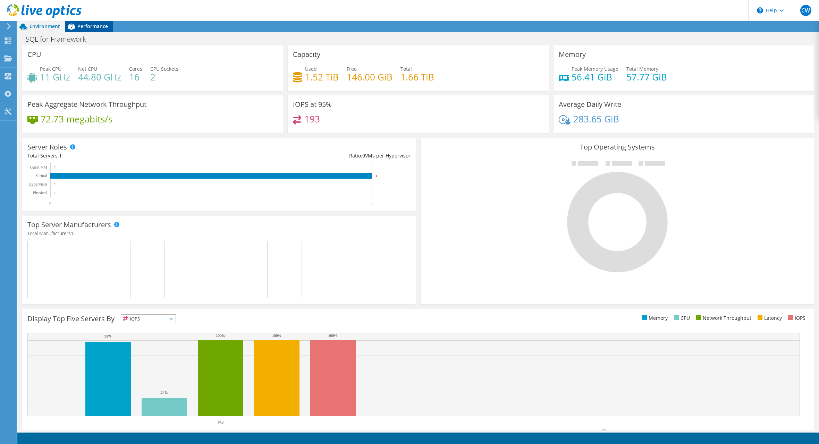
click at [89, 32] on div "Performance" at bounding box center [89, 26] width 48 height 11
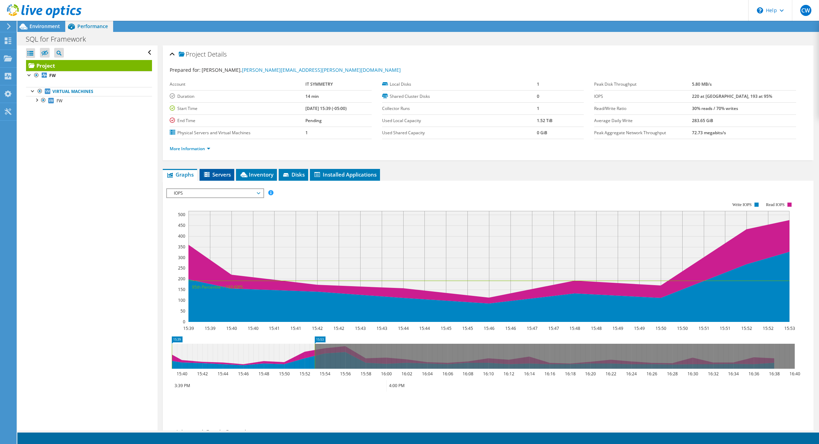
click at [210, 174] on icon at bounding box center [207, 175] width 7 height 6
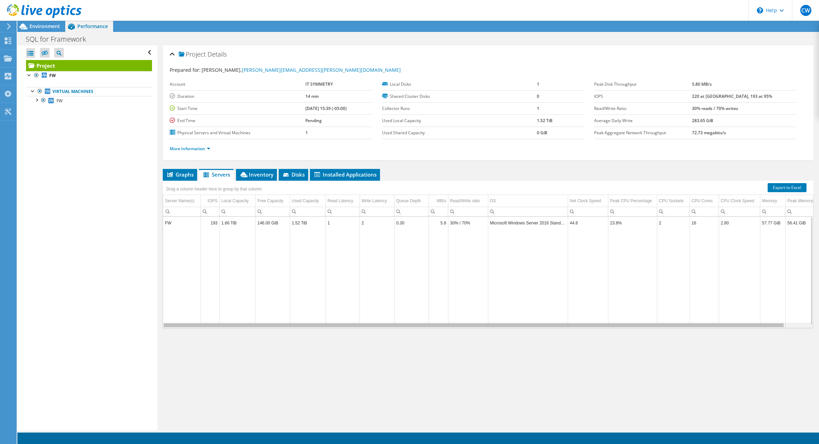
drag, startPoint x: 267, startPoint y: 325, endPoint x: 273, endPoint y: 316, distance: 10.4
click at [273, 316] on body "CW End User Charles Williams charles.williams@itsymmetry.com IT SYMMETRY My Pro…" at bounding box center [409, 222] width 819 height 444
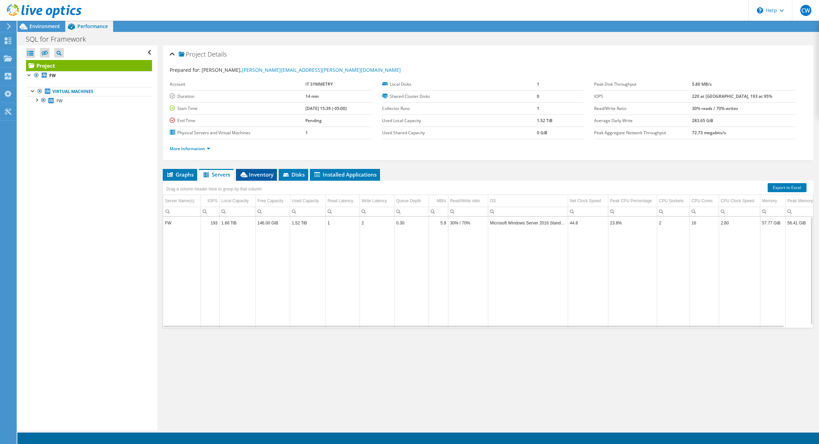
click at [249, 172] on span "Inventory" at bounding box center [257, 174] width 34 height 7
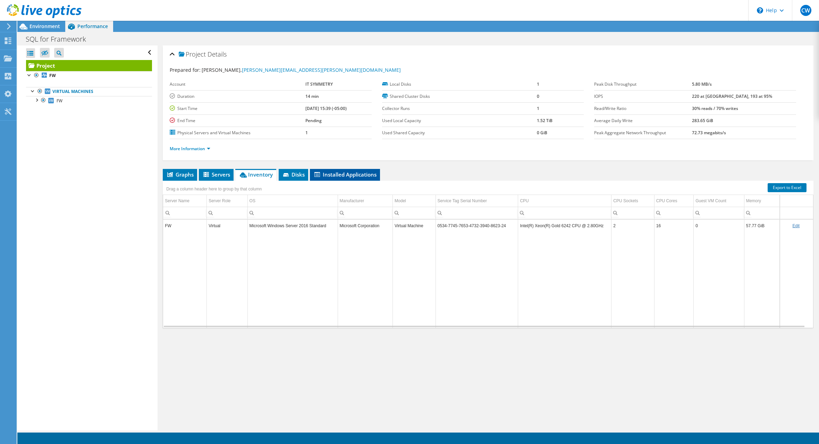
click at [357, 175] on span "Installed Applications" at bounding box center [344, 174] width 63 height 7
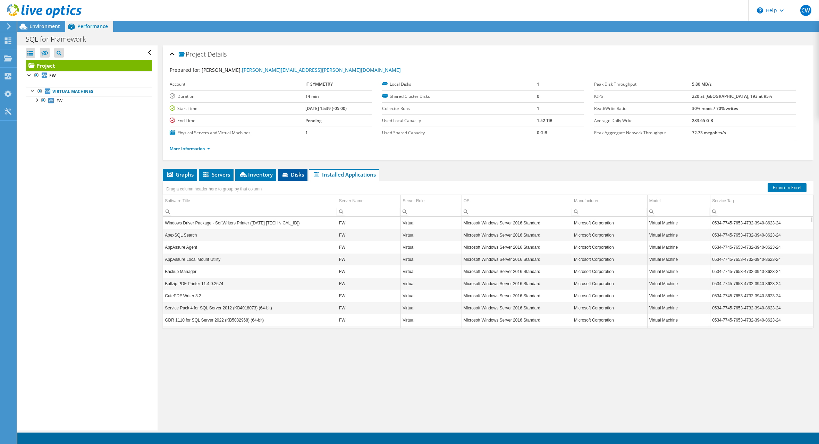
click at [284, 174] on icon at bounding box center [286, 175] width 7 height 5
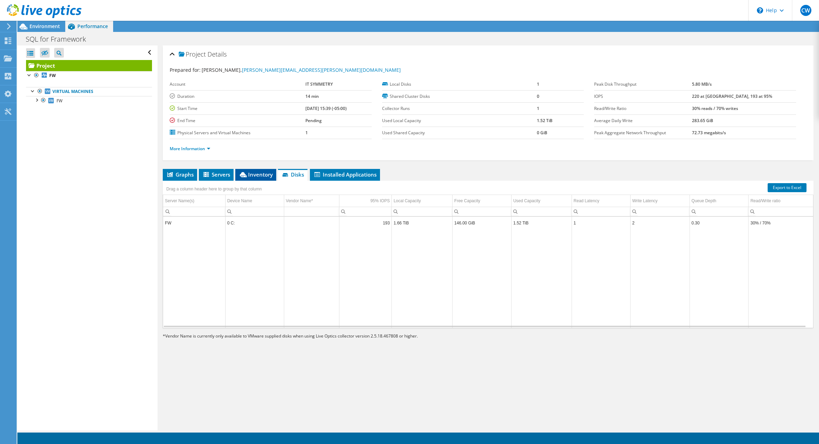
click at [243, 173] on icon at bounding box center [243, 174] width 7 height 5
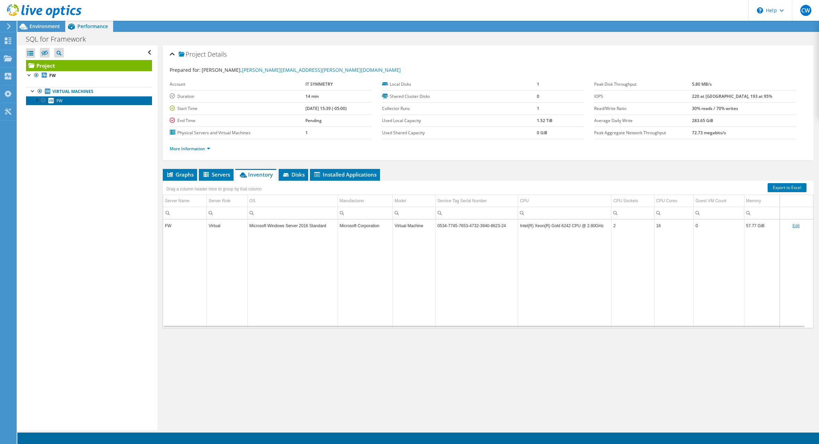
click at [60, 98] on span "FW" at bounding box center [60, 101] width 6 height 6
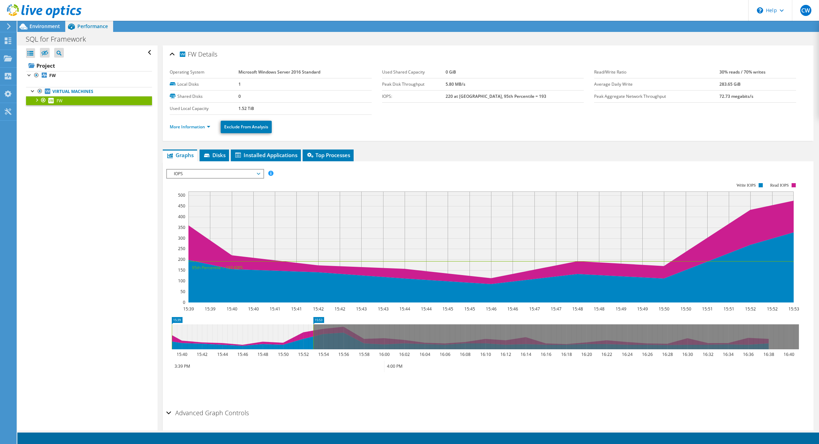
scroll to position [22, 0]
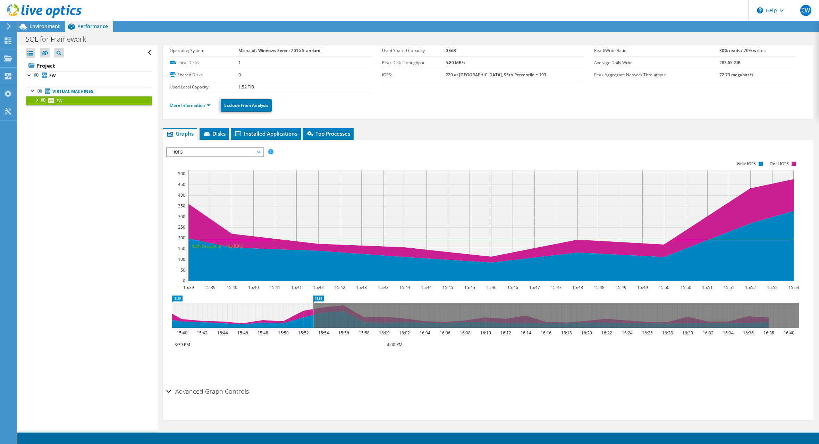
click at [166, 391] on div "Advanced Graph Controls" at bounding box center [488, 392] width 644 height 15
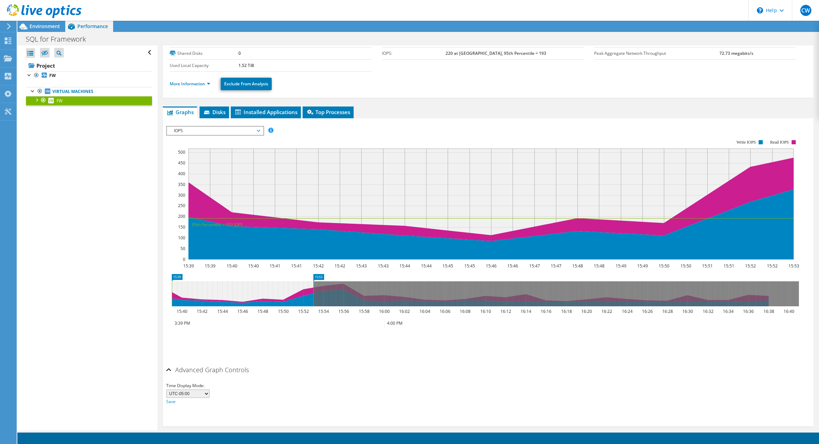
scroll to position [49, 0]
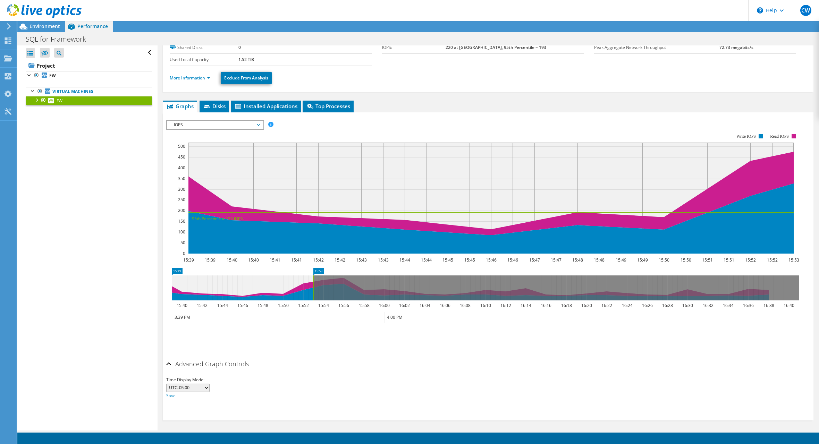
click at [201, 384] on select "UTC-12:00 UTC-11:00 UTC-10:00 UTC-09:30 UTC-09:00 UTC-08:00 UTC-07:00 UTC-06:00…" at bounding box center [187, 388] width 43 height 8
click at [384, 354] on div "IOPS Disk Throughput IO Size Latency Queue Depth CPU Percentage Memory Page Fau…" at bounding box center [488, 238] width 644 height 237
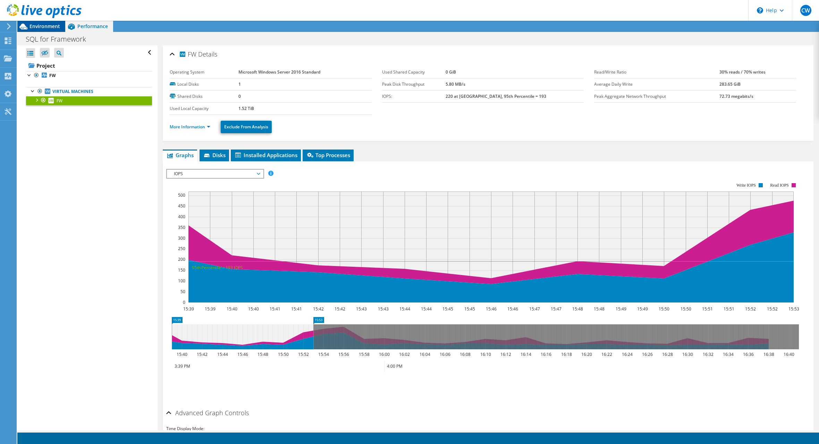
click at [41, 27] on span "Environment" at bounding box center [45, 26] width 31 height 7
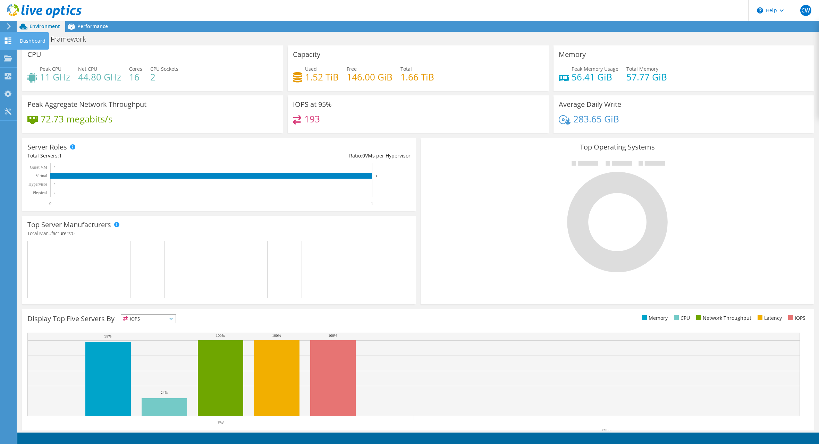
click at [34, 45] on div "Dashboard" at bounding box center [32, 40] width 33 height 17
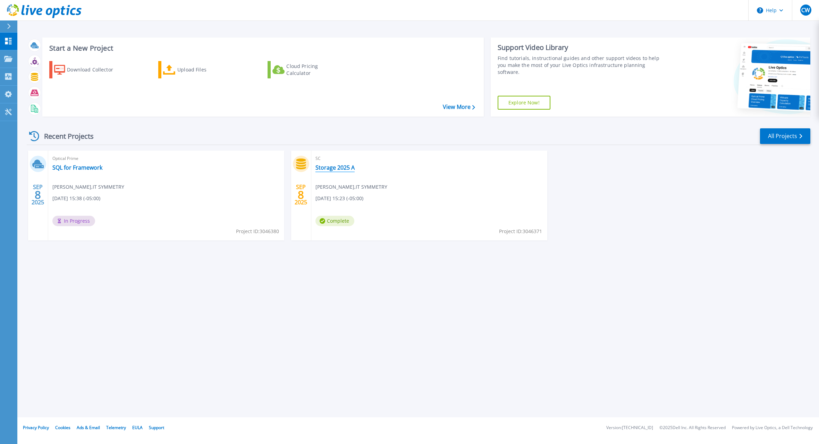
click at [342, 168] on link "Storage 2025 A" at bounding box center [335, 167] width 39 height 7
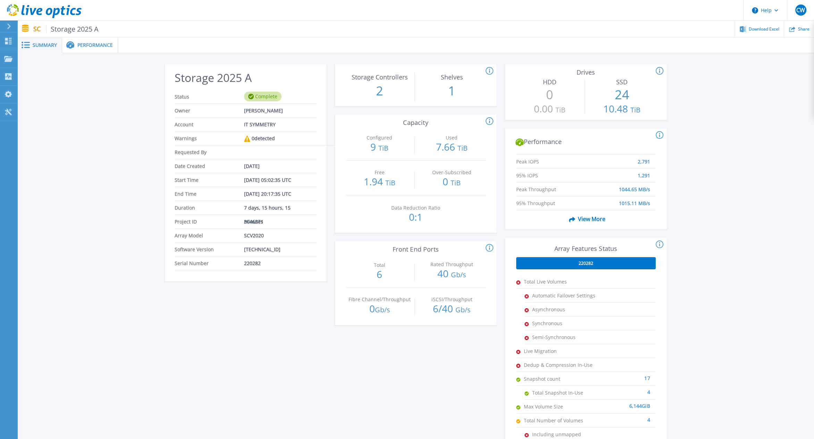
click at [84, 41] on div "Performance" at bounding box center [90, 45] width 56 height 16
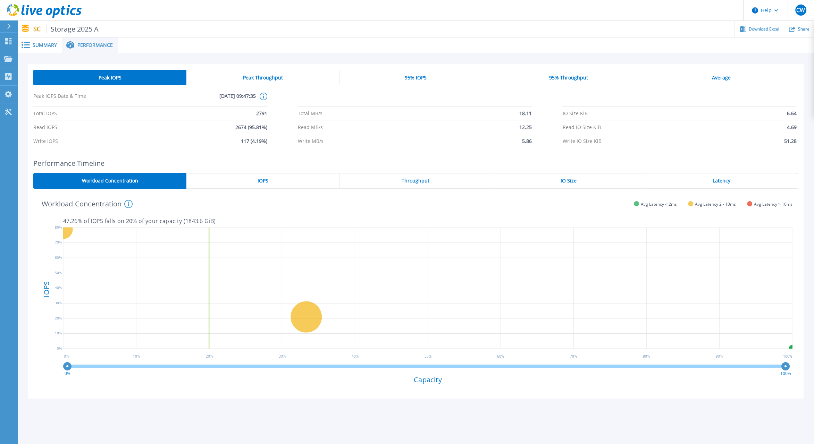
click at [305, 178] on div "IOPS" at bounding box center [262, 181] width 153 height 16
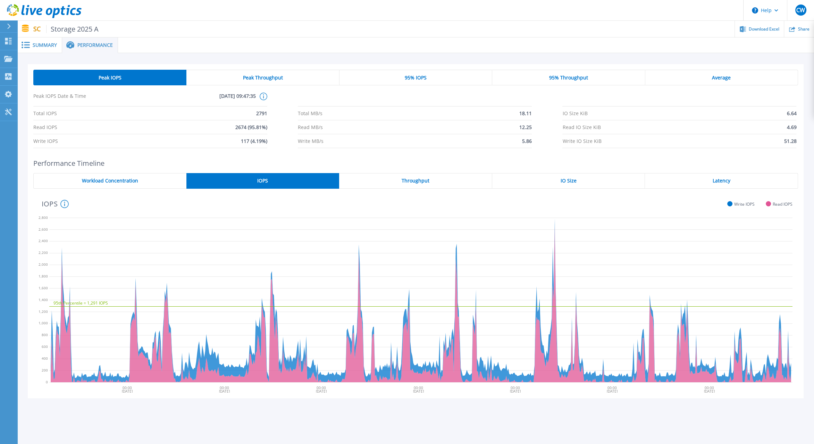
click at [415, 182] on span "Throughput" at bounding box center [416, 181] width 28 height 6
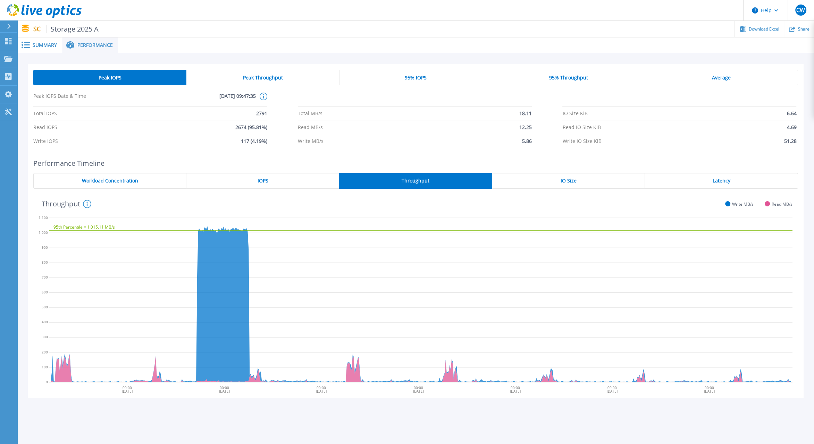
click at [557, 182] on div "IO Size" at bounding box center [568, 181] width 153 height 16
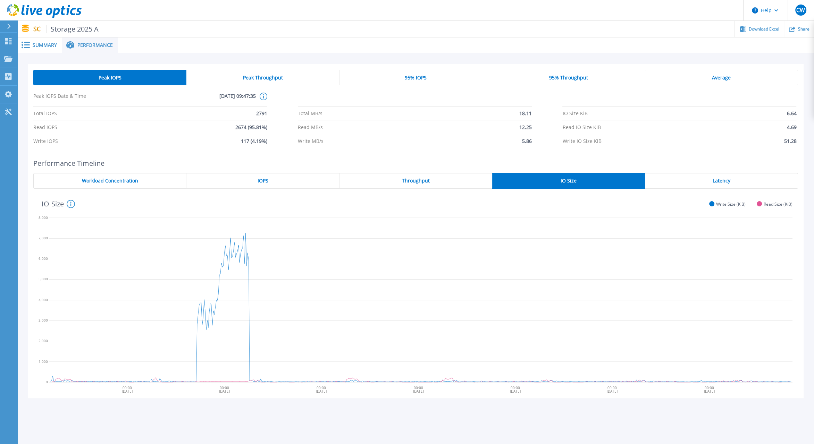
click at [705, 183] on div "Latency" at bounding box center [721, 181] width 153 height 16
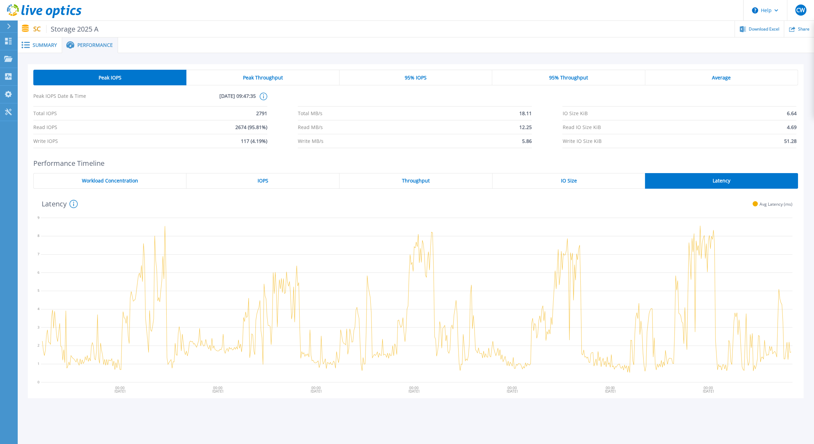
click at [99, 184] on span "Workload Concentration" at bounding box center [110, 181] width 56 height 6
